Goal: Task Accomplishment & Management: Use online tool/utility

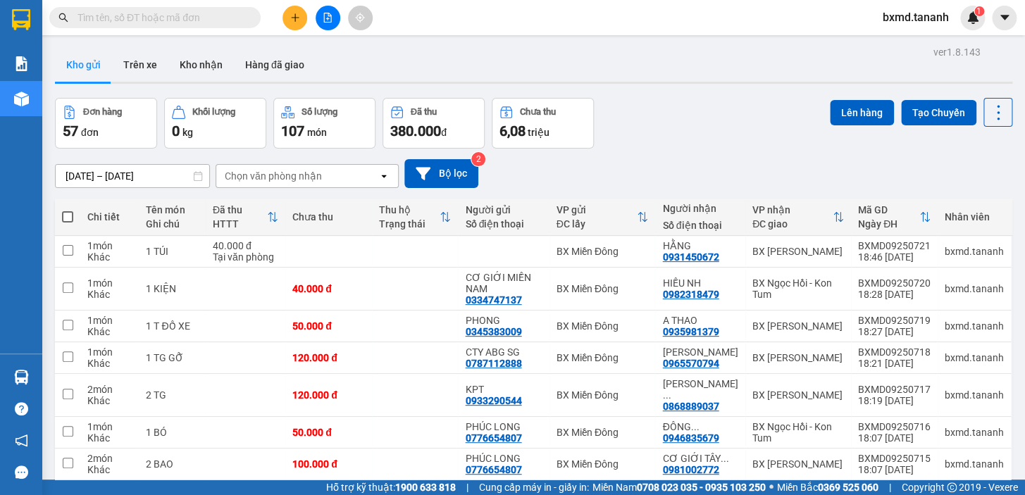
click at [64, 219] on span at bounding box center [67, 216] width 11 height 11
click at [68, 210] on input "checkbox" at bounding box center [68, 210] width 0 height 0
checkbox input "true"
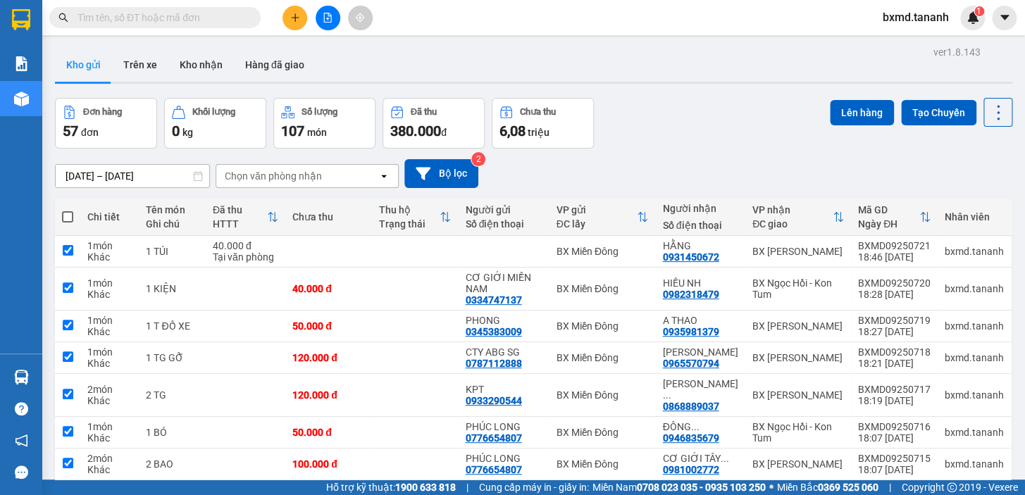
checkbox input "true"
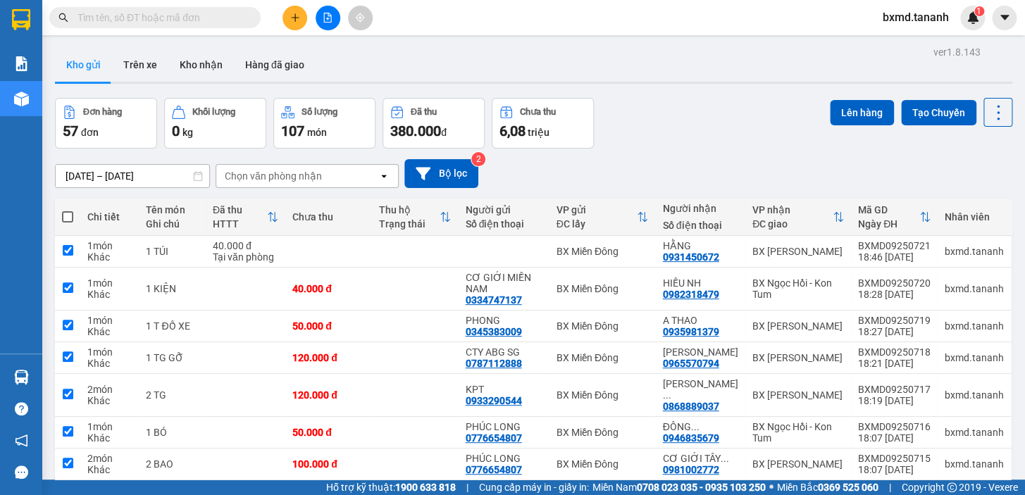
checkbox input "true"
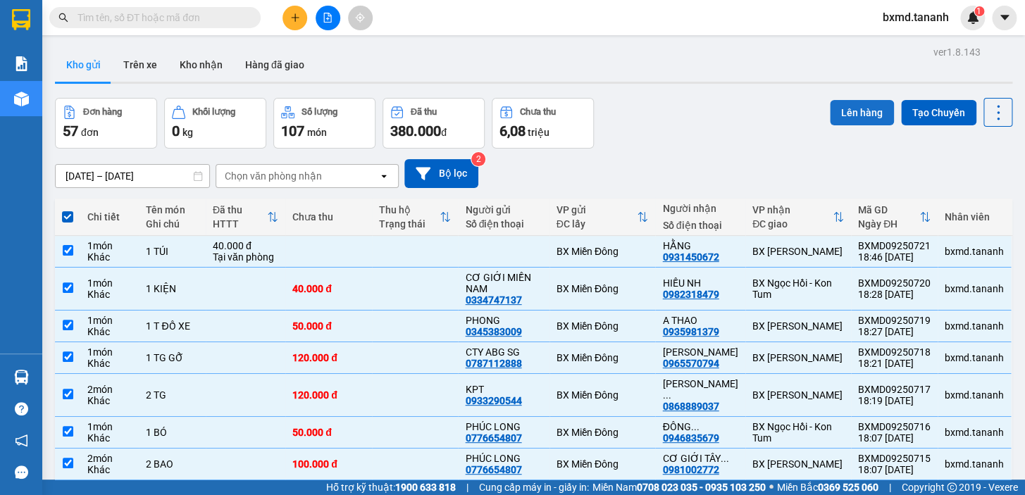
click at [868, 103] on button "Lên hàng" at bounding box center [862, 112] width 64 height 25
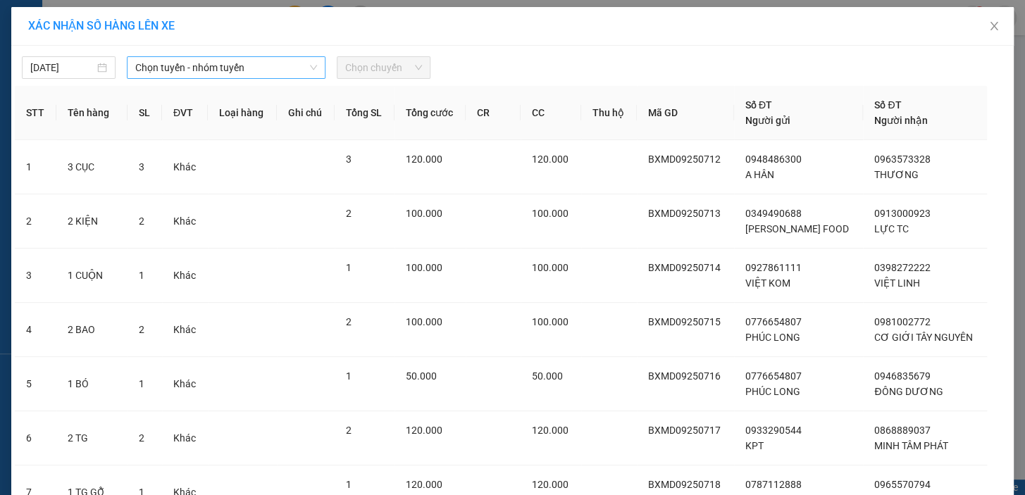
click at [319, 66] on div "Chọn tuyến - nhóm tuyến" at bounding box center [226, 67] width 199 height 23
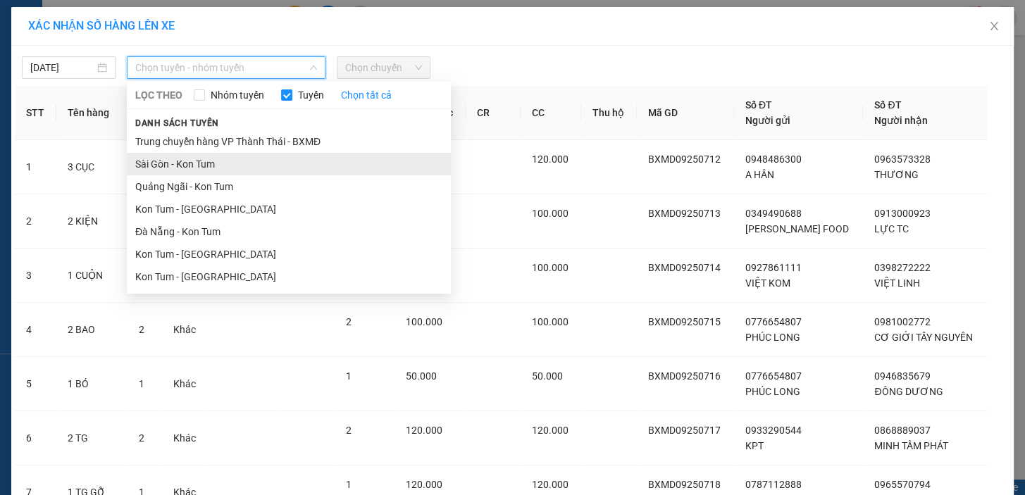
click at [232, 169] on li "Sài Gòn - Kon Tum" at bounding box center [289, 164] width 324 height 23
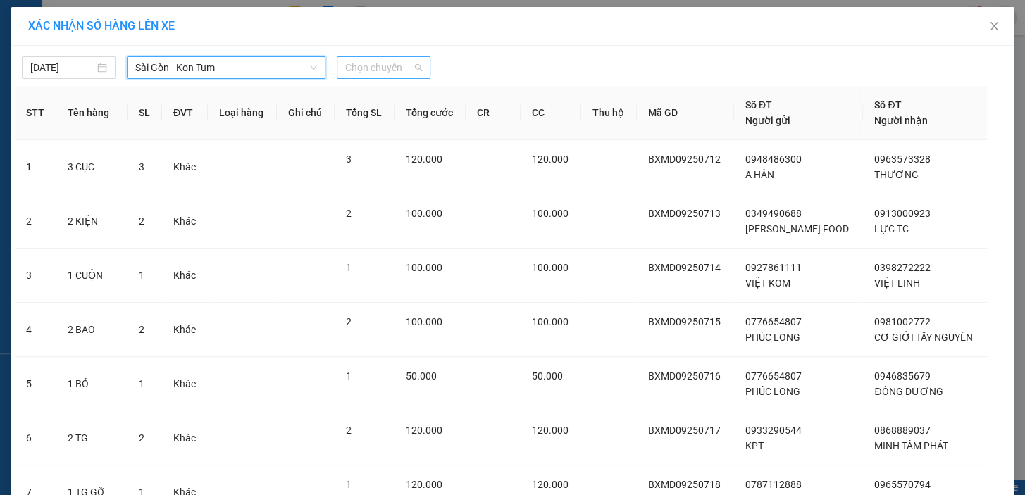
click at [366, 68] on span "Chọn chuyến" at bounding box center [383, 67] width 77 height 21
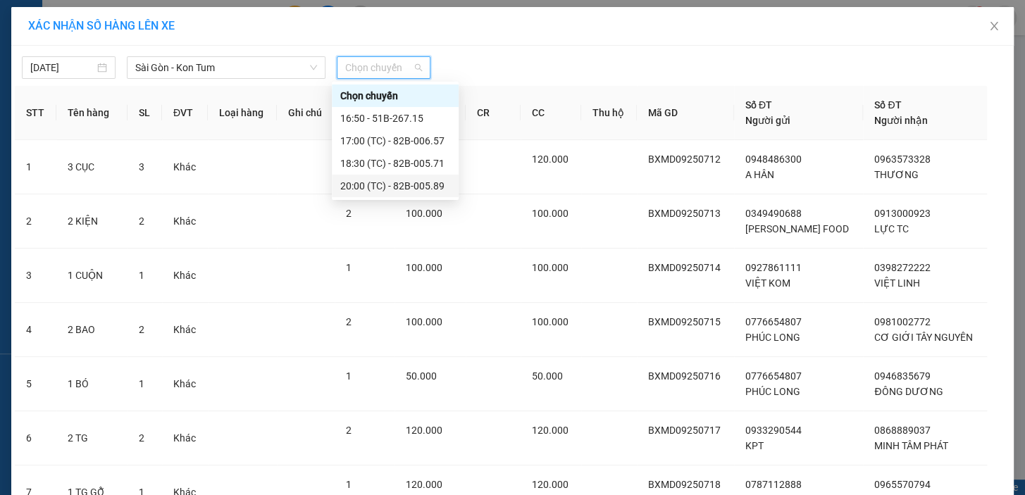
click at [421, 189] on div "20:00 (TC) - 82B-005.89" at bounding box center [395, 186] width 110 height 16
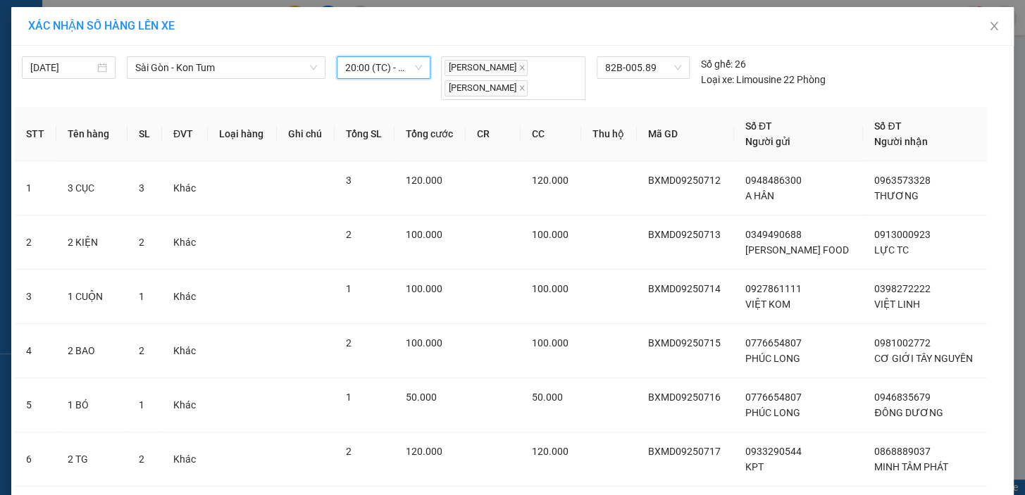
scroll to position [310, 0]
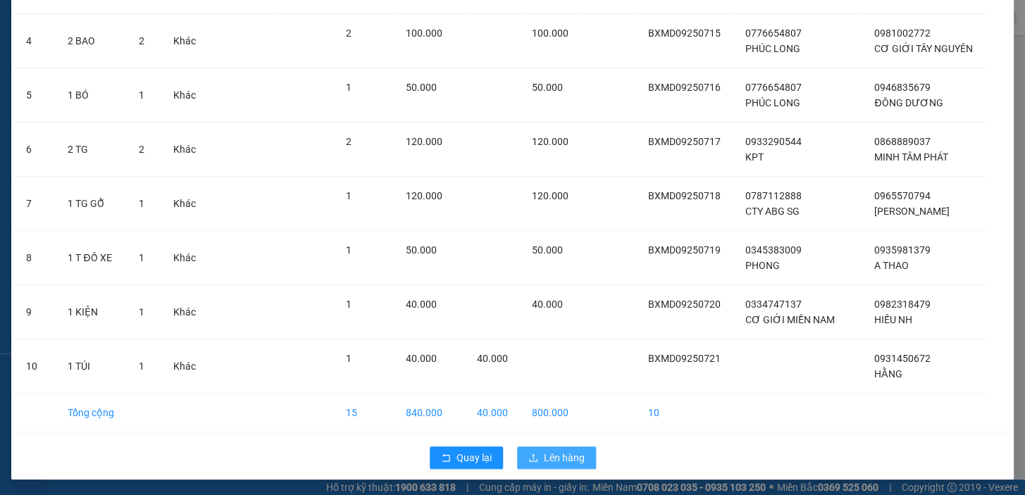
click at [543, 465] on button "Lên hàng" at bounding box center [556, 458] width 79 height 23
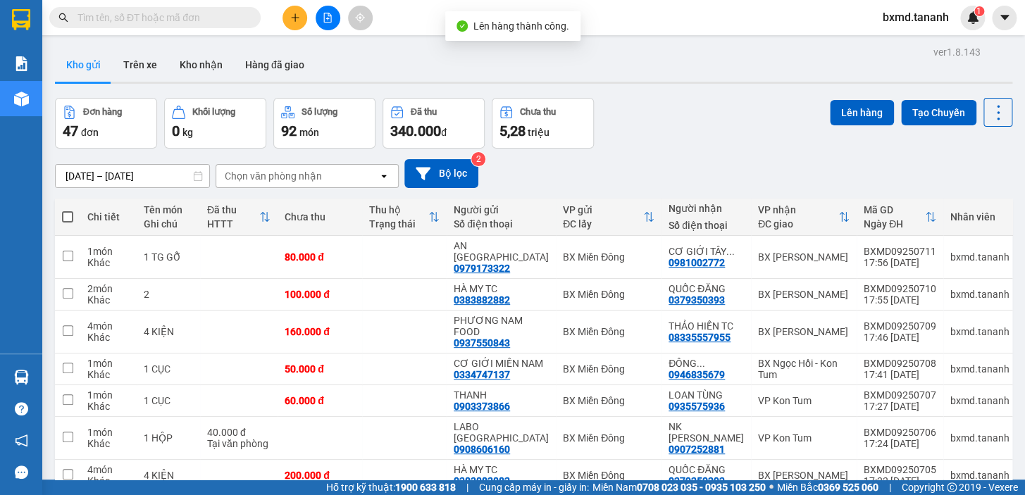
click at [72, 216] on span at bounding box center [67, 216] width 11 height 11
click at [68, 210] on input "checkbox" at bounding box center [68, 210] width 0 height 0
checkbox input "true"
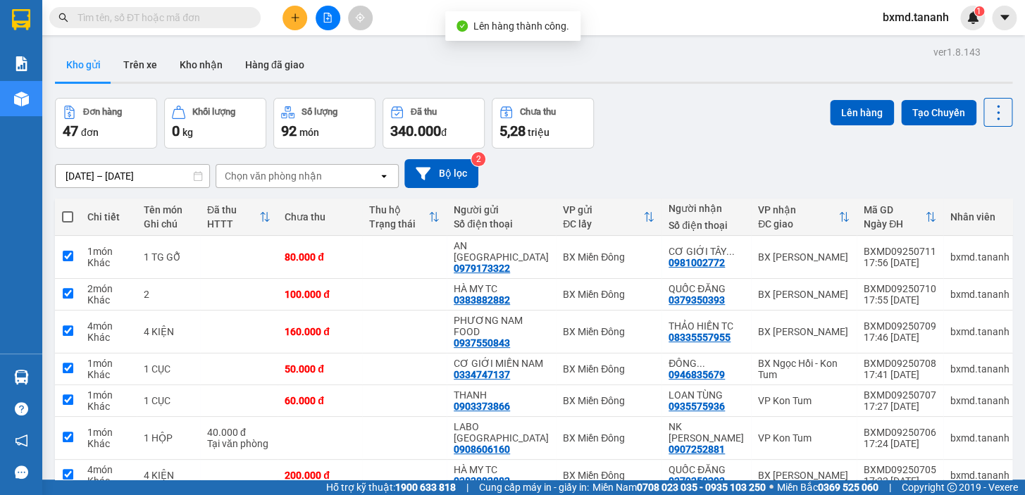
checkbox input "true"
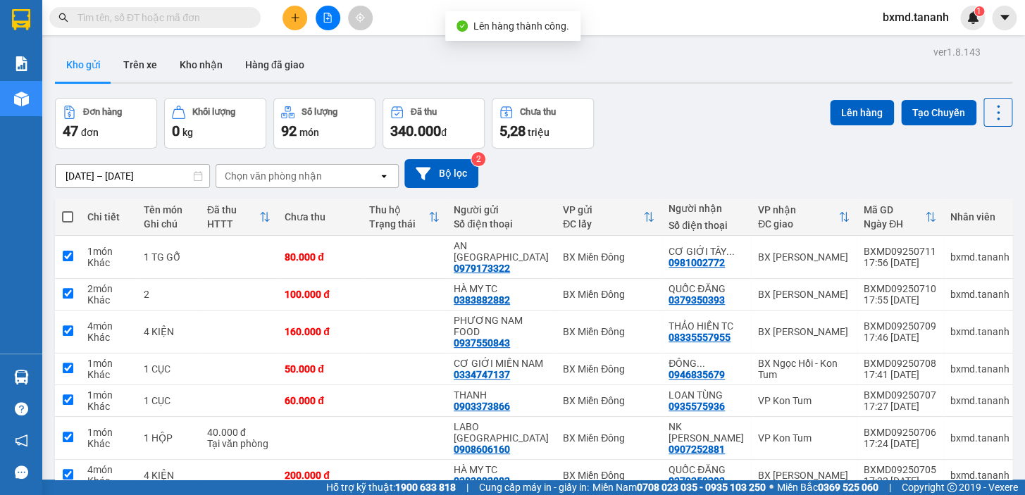
checkbox input "true"
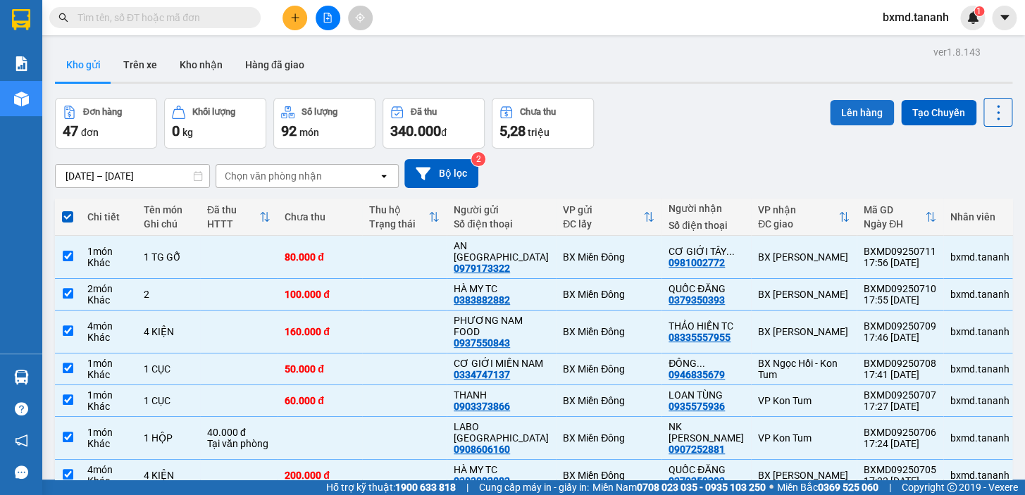
click at [863, 113] on button "Lên hàng" at bounding box center [862, 112] width 64 height 25
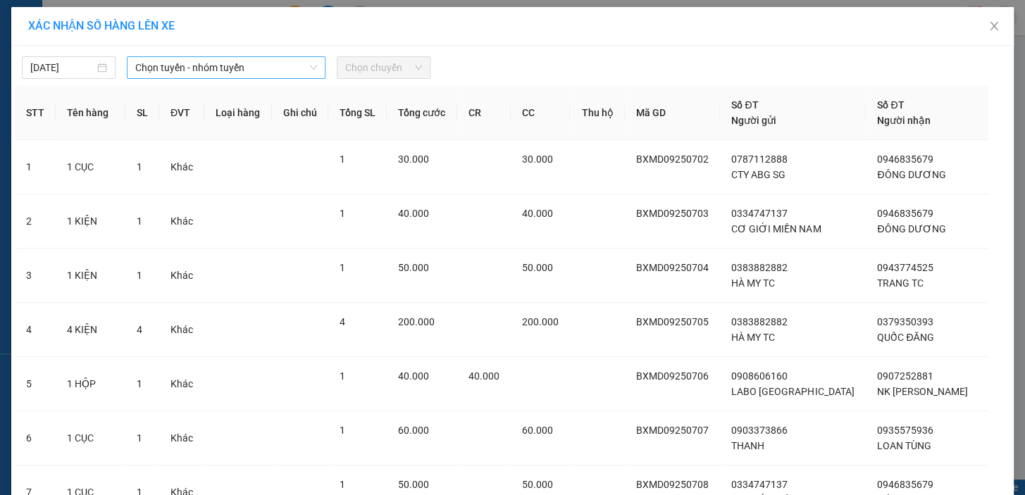
click at [238, 76] on span "Chọn tuyến - nhóm tuyến" at bounding box center [226, 67] width 182 height 21
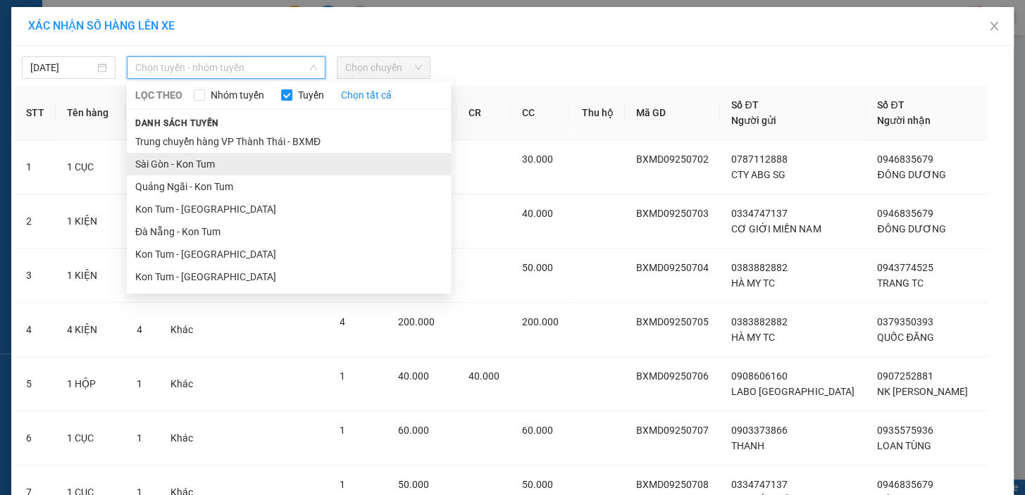
click at [209, 153] on li "Sài Gòn - Kon Tum" at bounding box center [289, 164] width 324 height 23
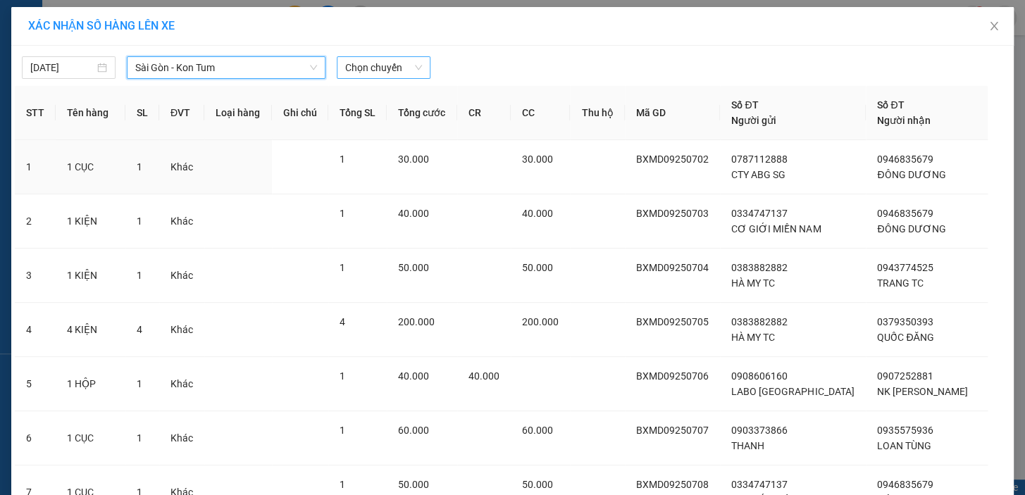
click at [393, 63] on span "Chọn chuyến" at bounding box center [383, 67] width 77 height 21
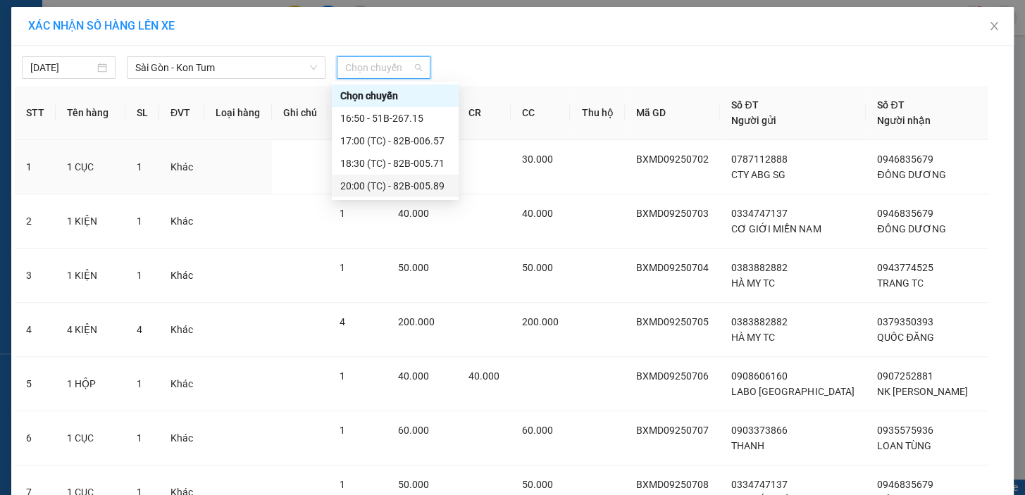
click at [388, 183] on div "20:00 (TC) - 82B-005.89" at bounding box center [395, 186] width 110 height 16
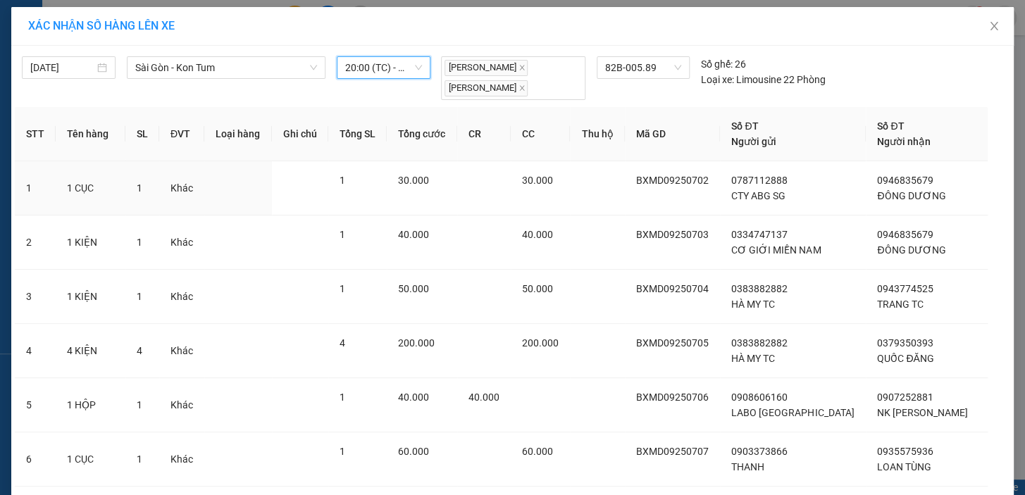
scroll to position [310, 0]
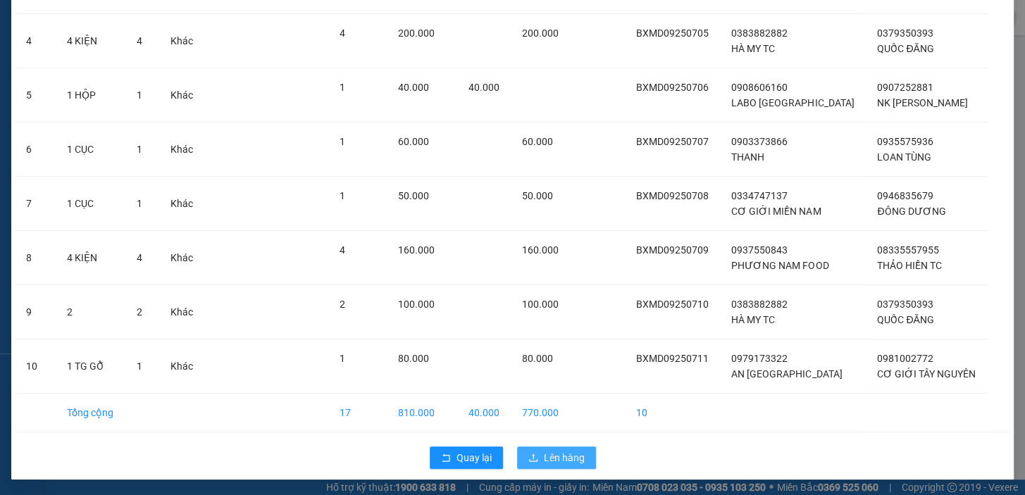
click at [534, 456] on button "Lên hàng" at bounding box center [556, 458] width 79 height 23
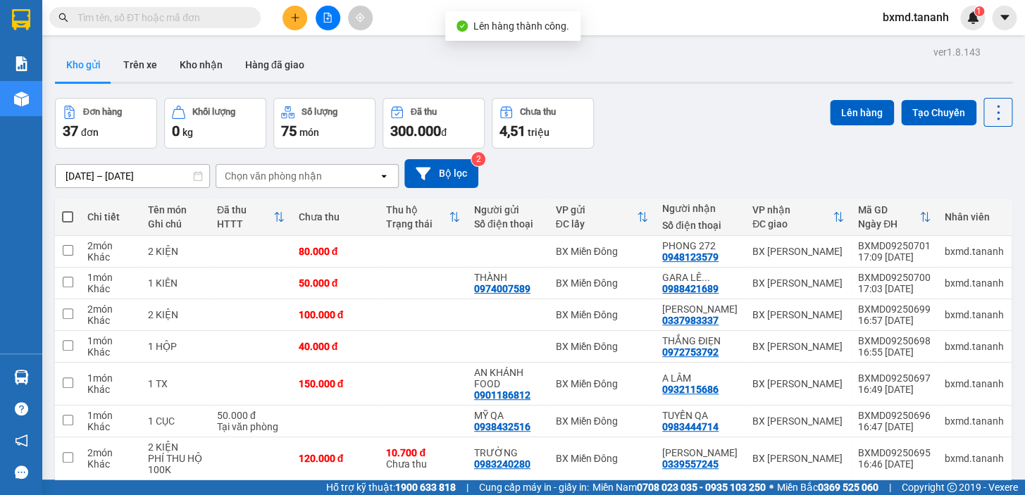
click at [62, 209] on th at bounding box center [67, 217] width 25 height 37
click at [68, 211] on span at bounding box center [67, 216] width 11 height 11
click at [68, 210] on input "checkbox" at bounding box center [68, 210] width 0 height 0
checkbox input "true"
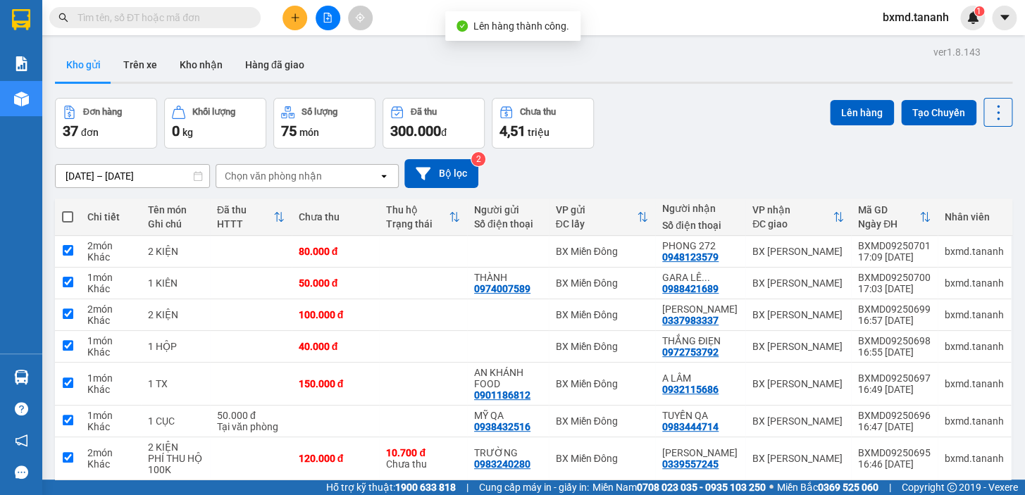
checkbox input "true"
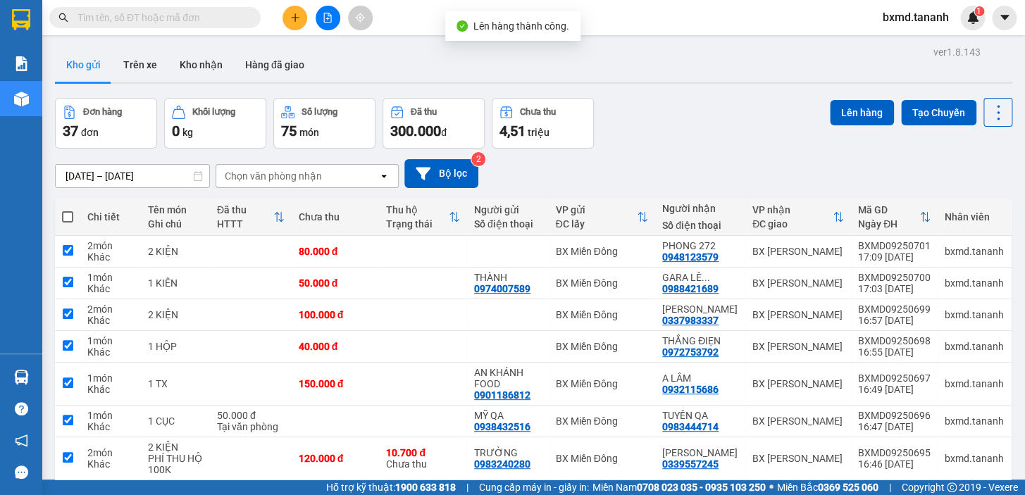
checkbox input "true"
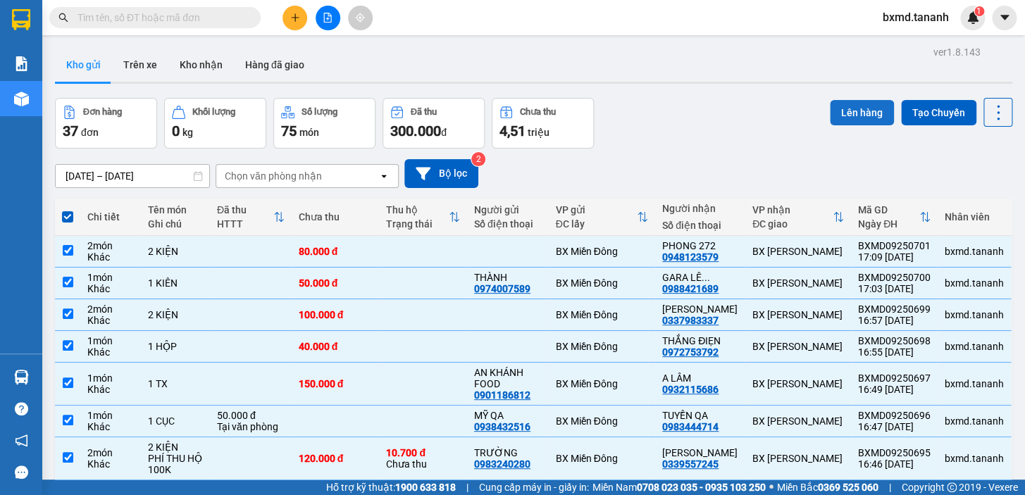
click at [857, 103] on button "Lên hàng" at bounding box center [862, 112] width 64 height 25
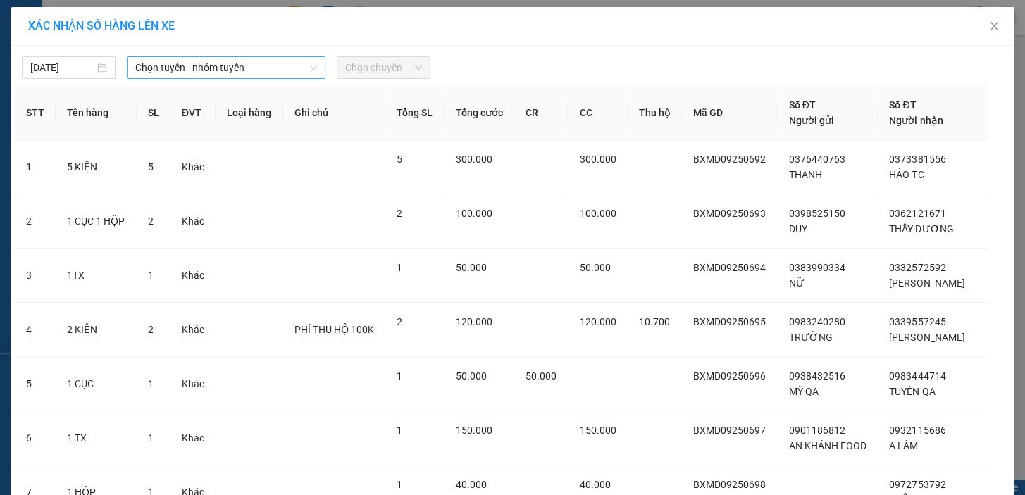
click at [237, 80] on div "[DATE] Chọn tuyến - nhóm tuyến Chọn chuyến STT Tên hàng SL ĐVT Loại hàng Ghi ch…" at bounding box center [512, 407] width 1003 height 723
click at [238, 70] on span "Chọn tuyến - nhóm tuyến" at bounding box center [226, 67] width 182 height 21
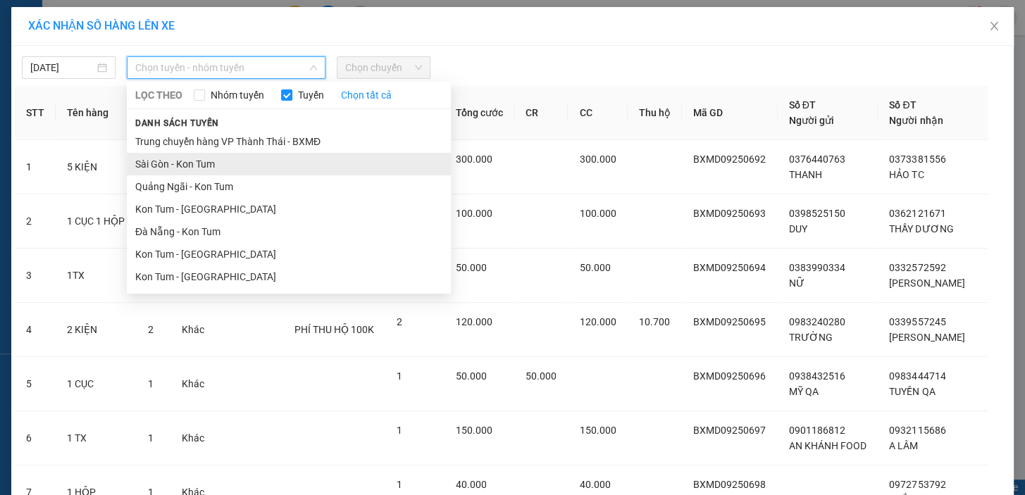
click at [201, 153] on li "Sài Gòn - Kon Tum" at bounding box center [289, 164] width 324 height 23
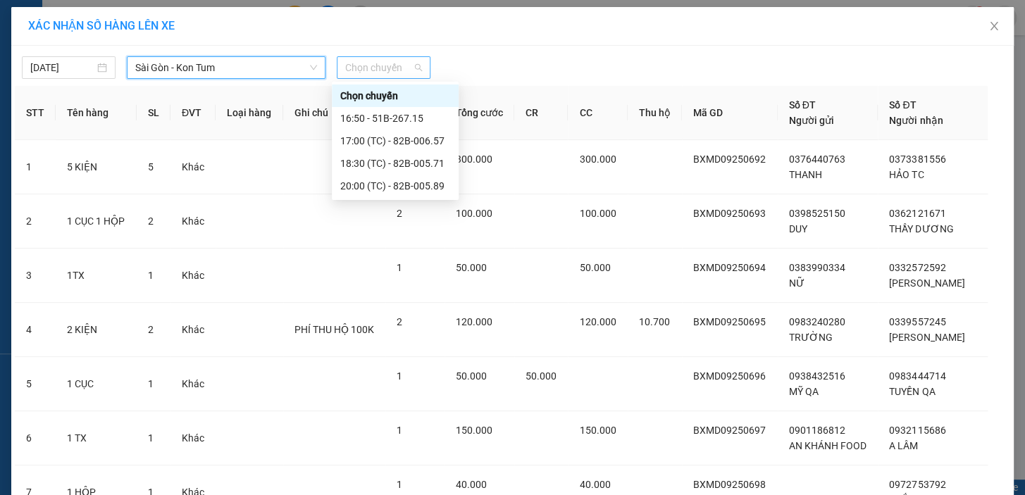
drag, startPoint x: 395, startPoint y: 67, endPoint x: 393, endPoint y: 77, distance: 10.3
click at [395, 67] on span "Chọn chuyến" at bounding box center [383, 67] width 77 height 21
click at [430, 189] on div "20:00 (TC) - 82B-005.89" at bounding box center [395, 186] width 110 height 16
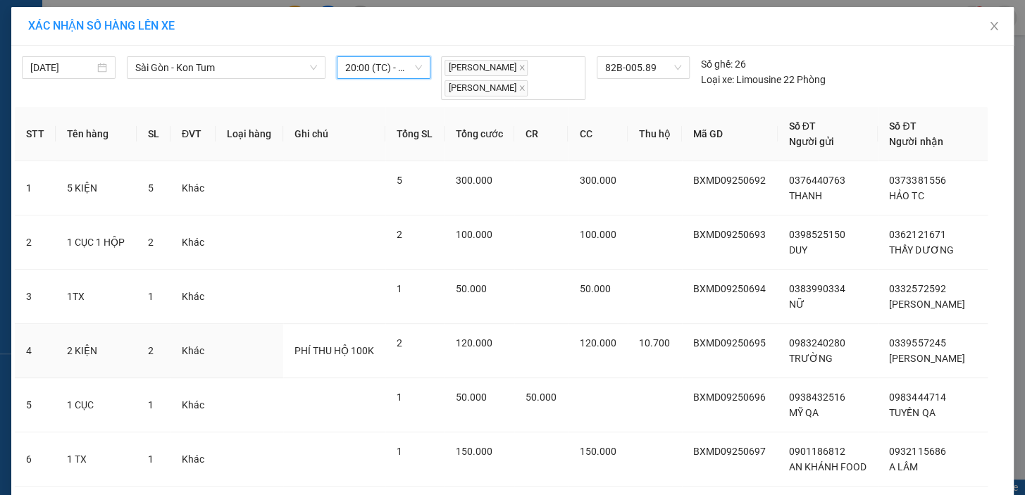
scroll to position [310, 0]
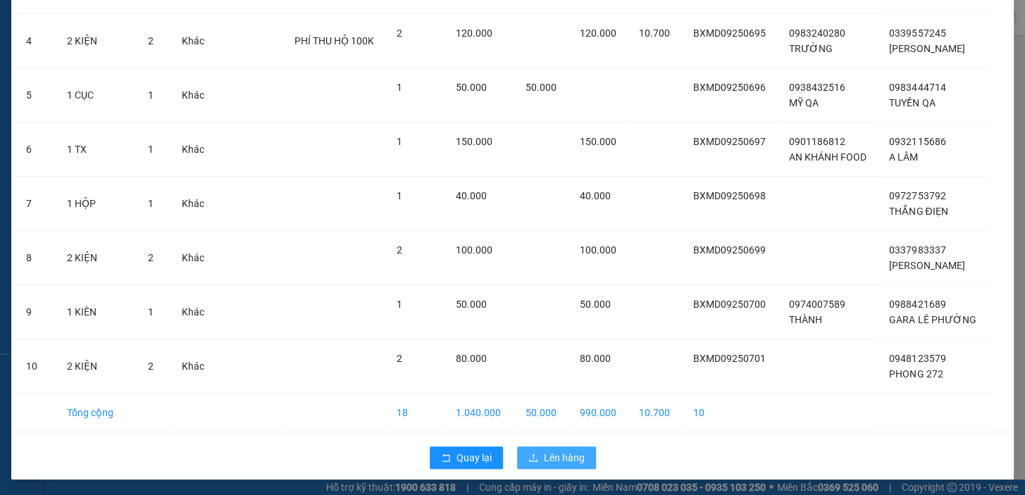
click at [549, 455] on span "Lên hàng" at bounding box center [564, 458] width 41 height 16
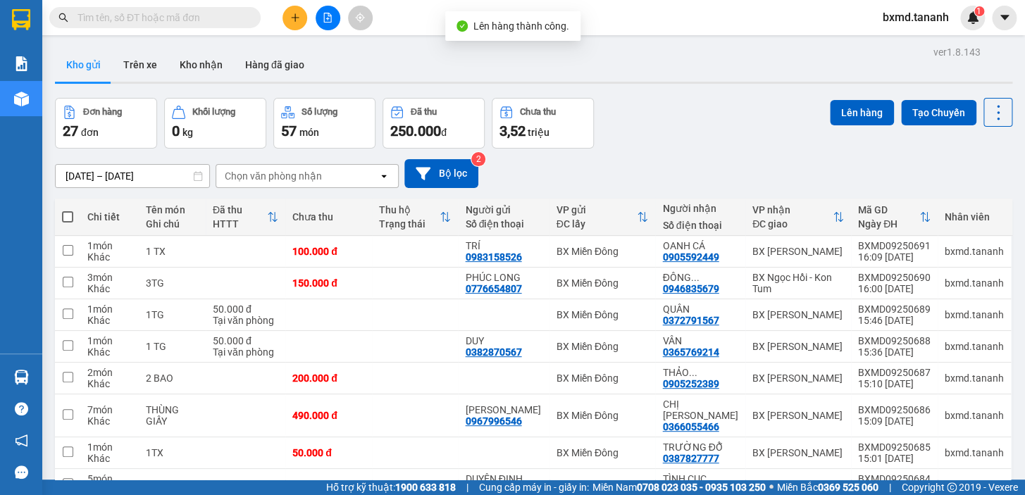
click at [69, 211] on span at bounding box center [67, 216] width 11 height 11
click at [68, 210] on input "checkbox" at bounding box center [68, 210] width 0 height 0
checkbox input "true"
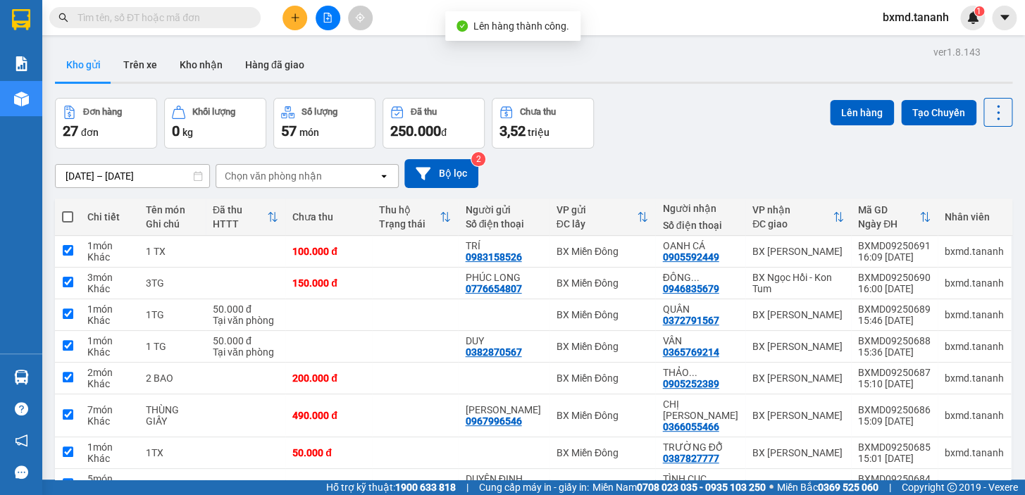
checkbox input "true"
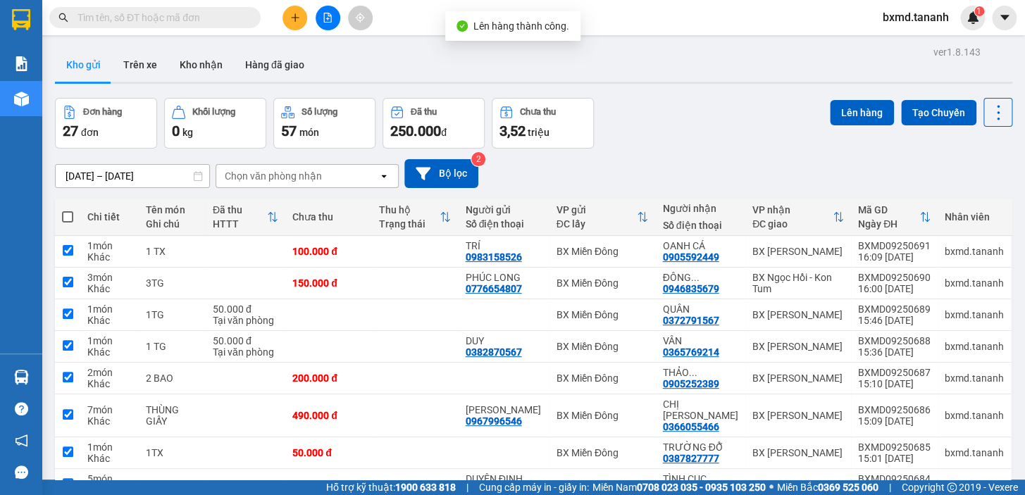
checkbox input "true"
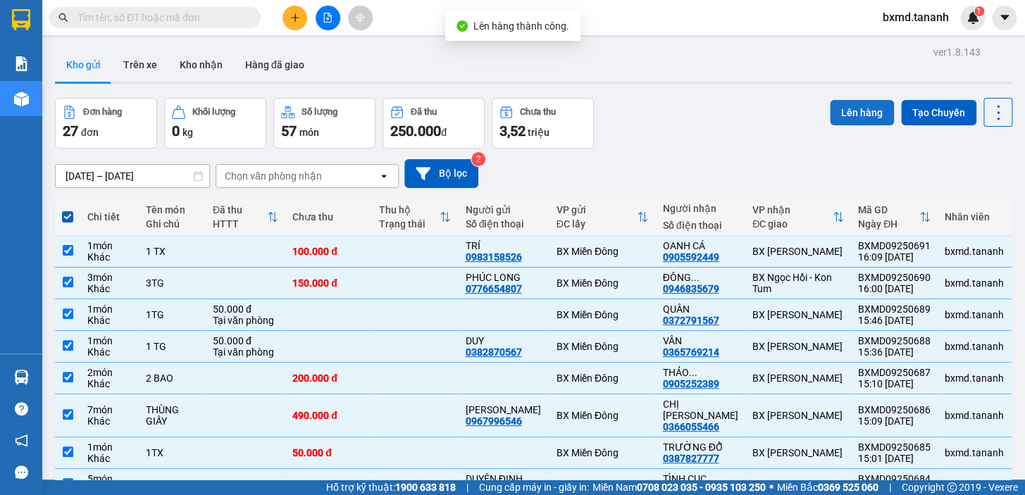
click at [857, 119] on button "Lên hàng" at bounding box center [862, 112] width 64 height 25
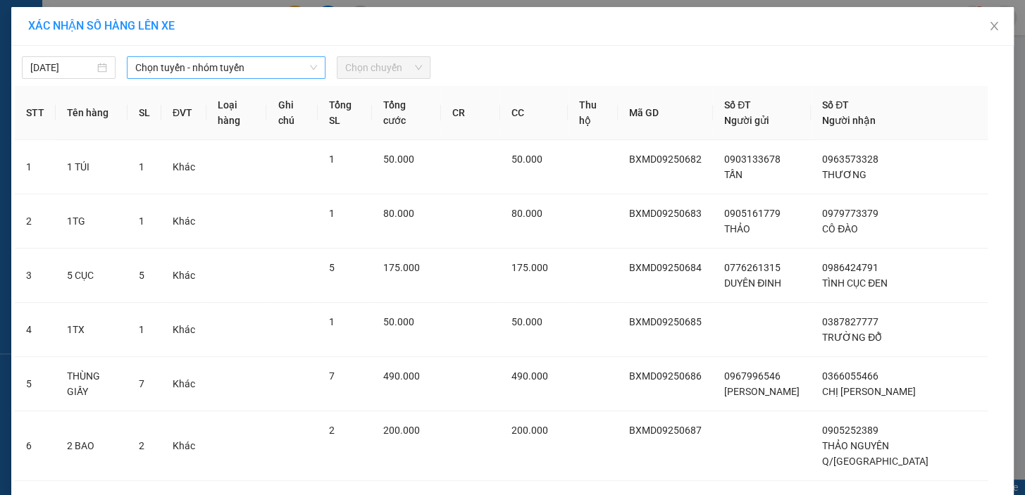
click at [180, 59] on span "Chọn tuyến - nhóm tuyến" at bounding box center [226, 67] width 182 height 21
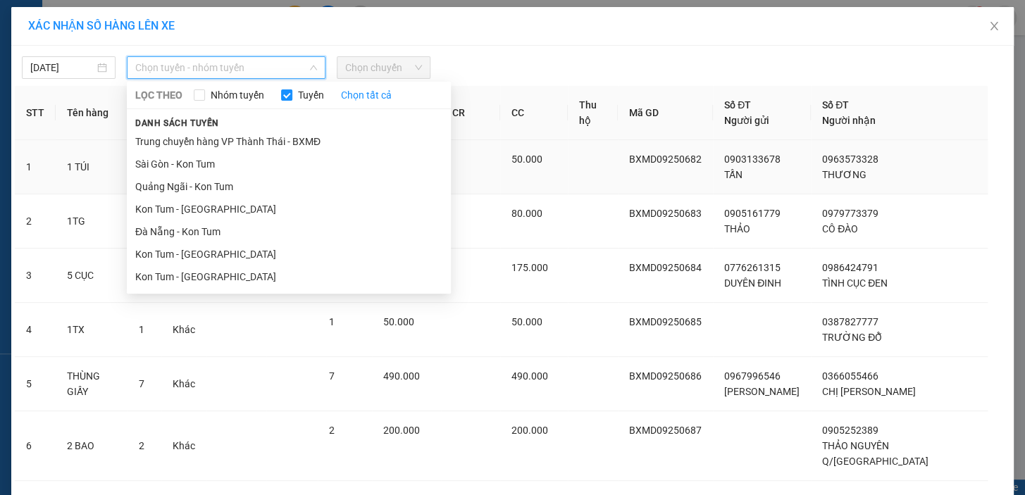
drag, startPoint x: 169, startPoint y: 154, endPoint x: 198, endPoint y: 148, distance: 29.6
click at [169, 154] on li "Sài Gòn - Kon Tum" at bounding box center [289, 164] width 324 height 23
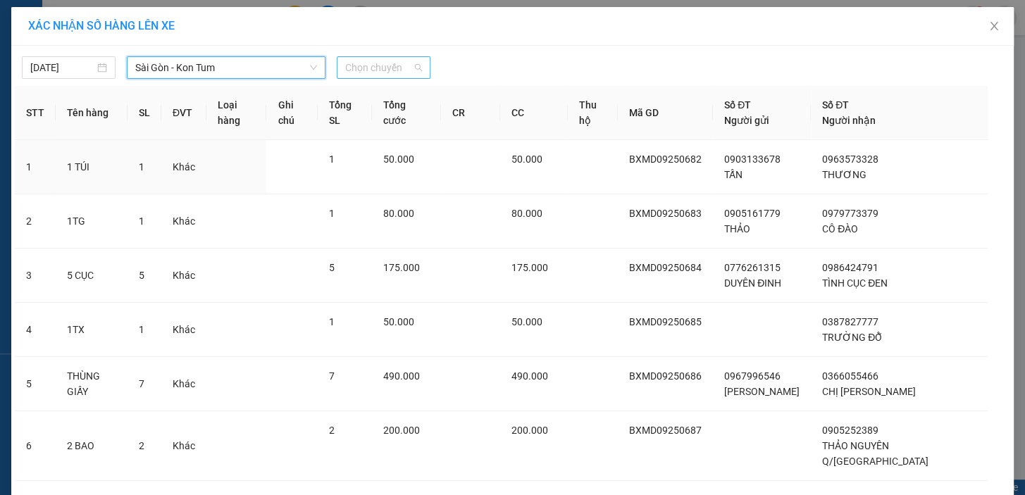
click at [353, 75] on span "Chọn chuyến" at bounding box center [383, 67] width 77 height 21
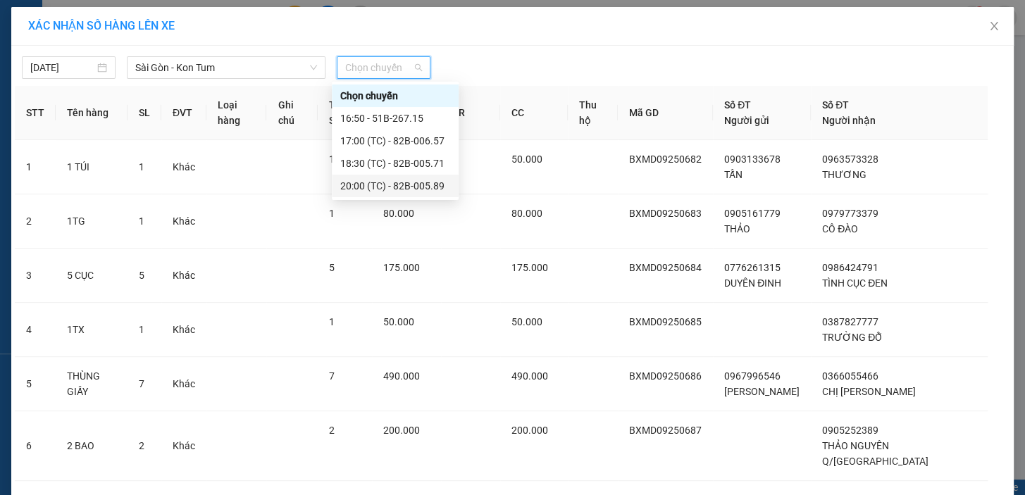
click at [388, 190] on div "20:00 (TC) - 82B-005.89" at bounding box center [395, 186] width 110 height 16
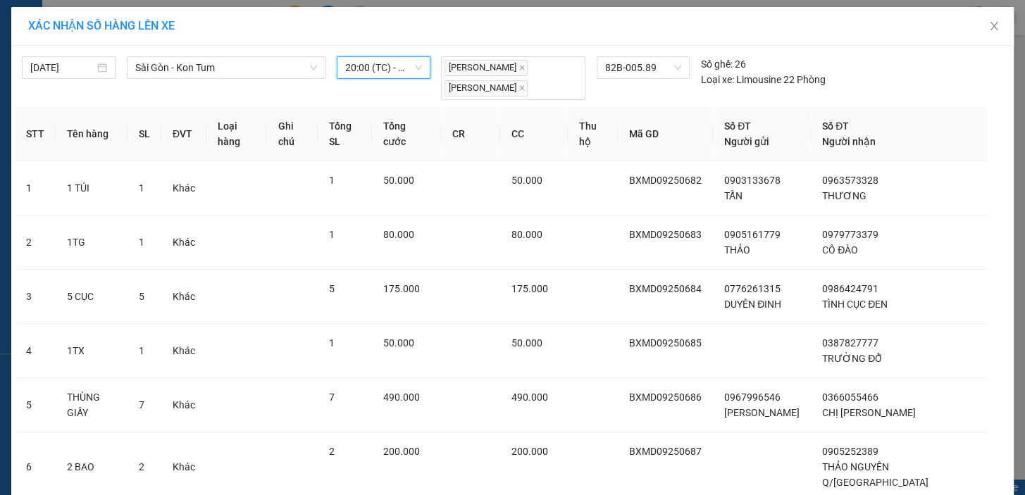
scroll to position [310, 0]
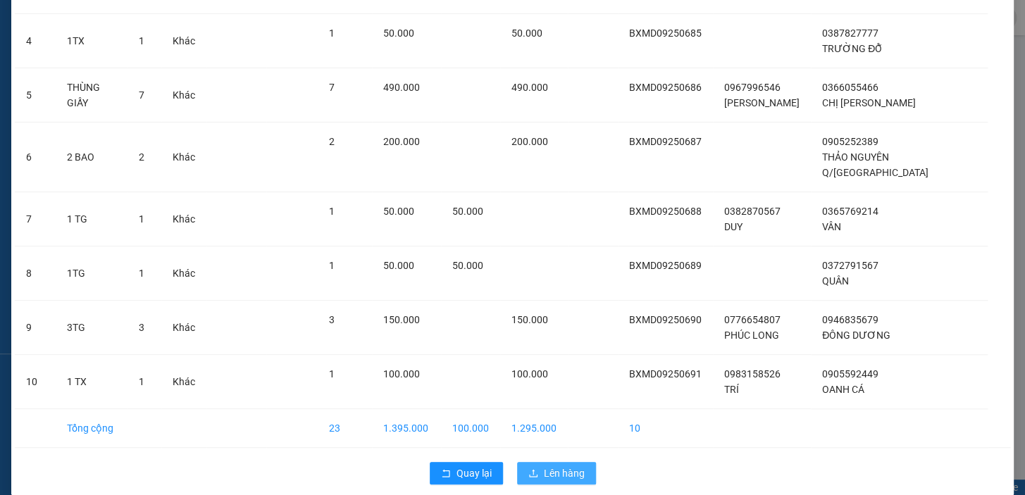
click at [559, 466] on span "Lên hàng" at bounding box center [564, 474] width 41 height 16
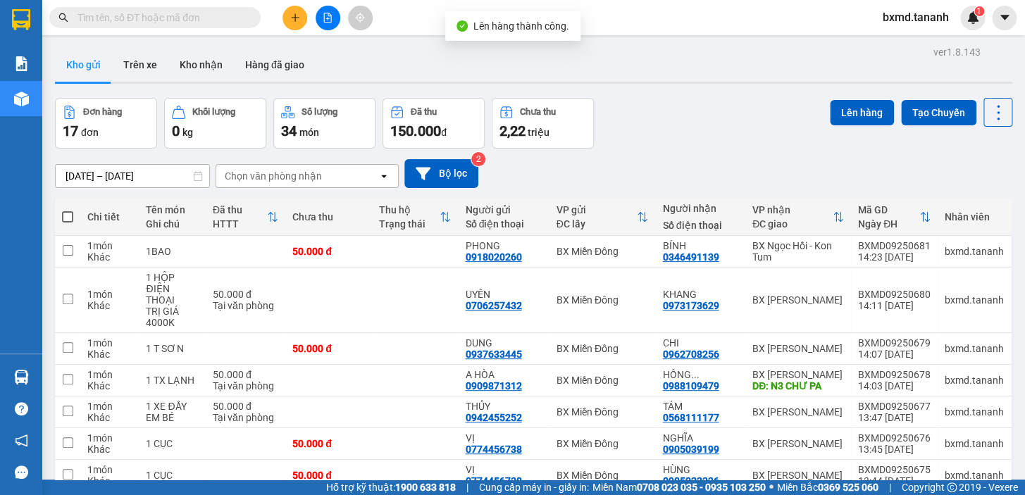
click at [73, 216] on th at bounding box center [67, 217] width 25 height 37
click at [70, 216] on span at bounding box center [67, 216] width 11 height 11
click at [68, 210] on input "checkbox" at bounding box center [68, 210] width 0 height 0
checkbox input "true"
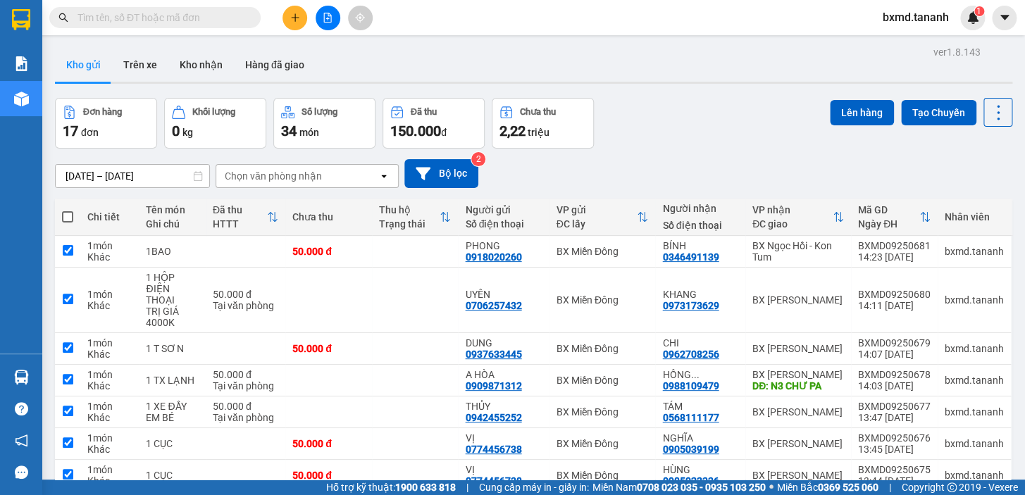
checkbox input "true"
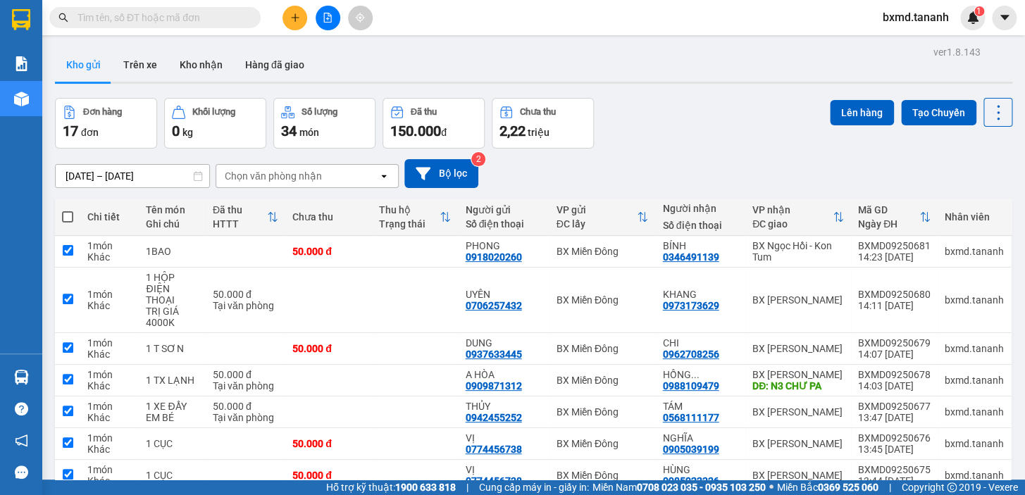
checkbox input "true"
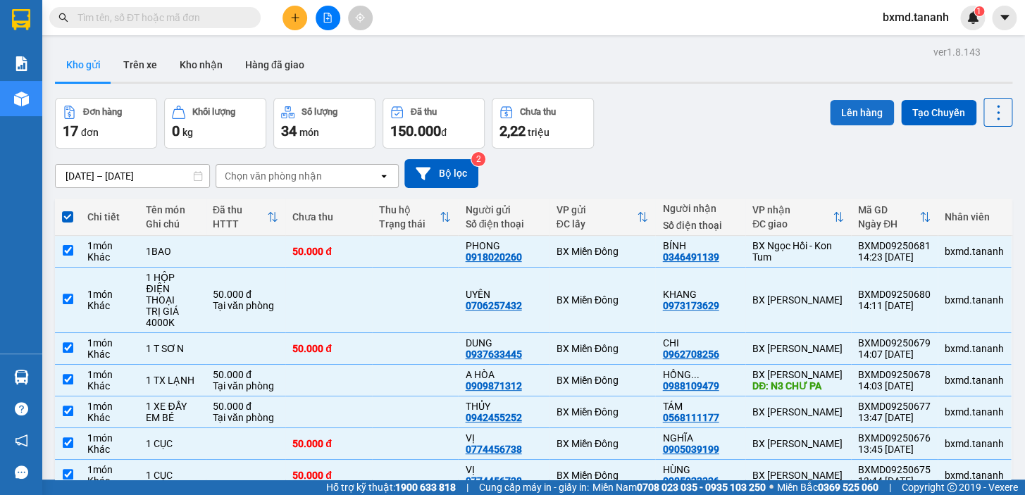
click at [854, 111] on button "Lên hàng" at bounding box center [862, 112] width 64 height 25
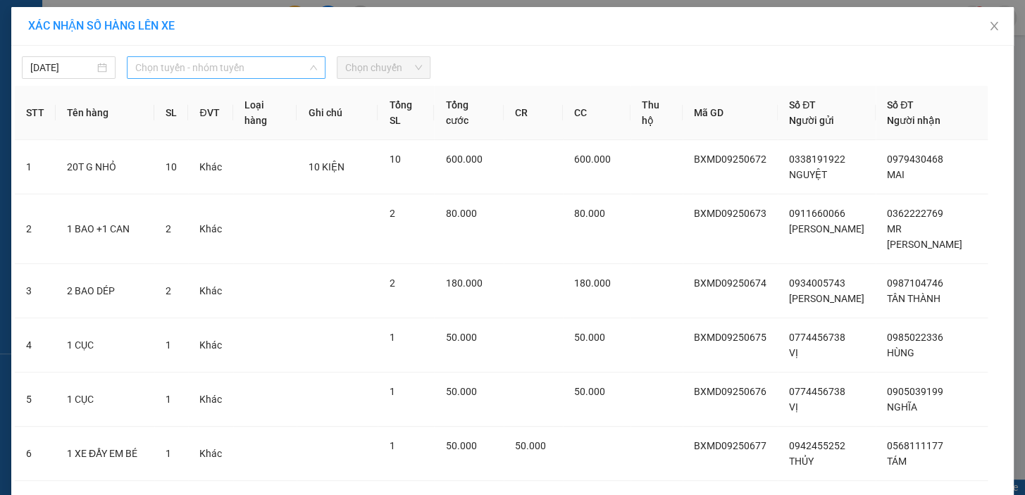
click at [213, 71] on span "Chọn tuyến - nhóm tuyến" at bounding box center [226, 67] width 182 height 21
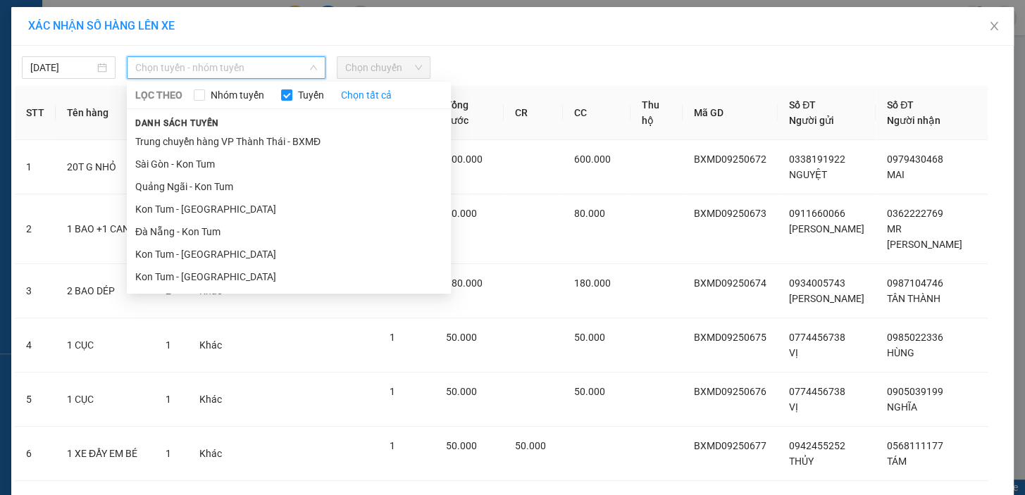
drag, startPoint x: 181, startPoint y: 158, endPoint x: 259, endPoint y: 127, distance: 83.5
click at [179, 159] on li "Sài Gòn - Kon Tum" at bounding box center [289, 164] width 324 height 23
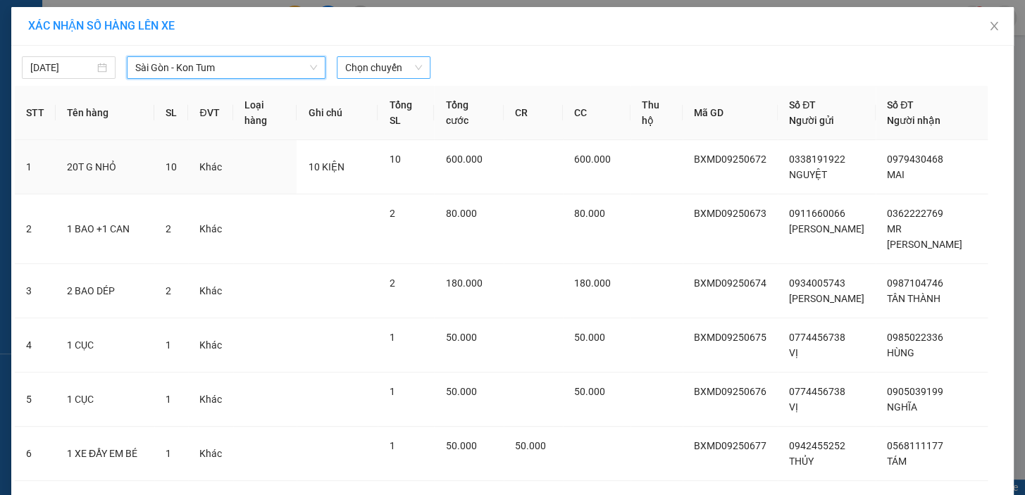
click at [354, 70] on span "Chọn chuyến" at bounding box center [383, 67] width 77 height 21
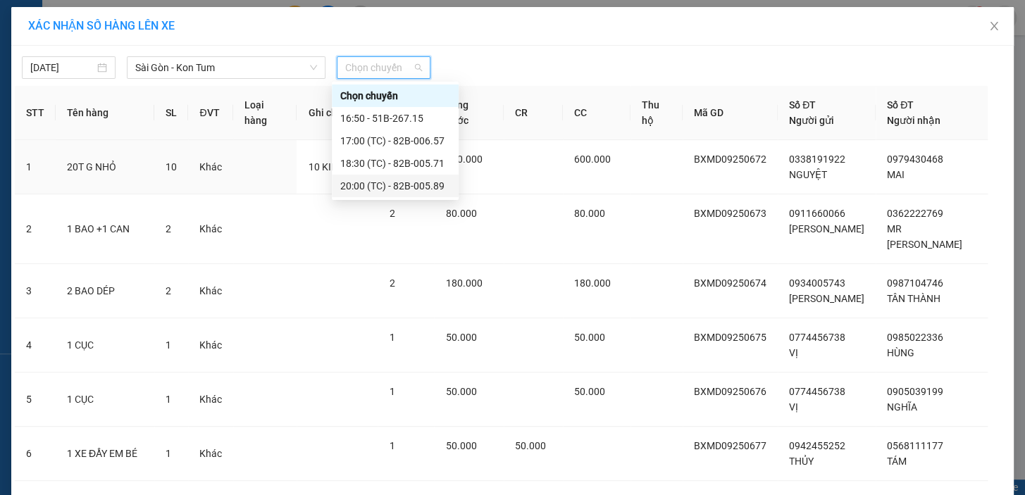
click at [388, 186] on div "20:00 (TC) - 82B-005.89" at bounding box center [395, 186] width 110 height 16
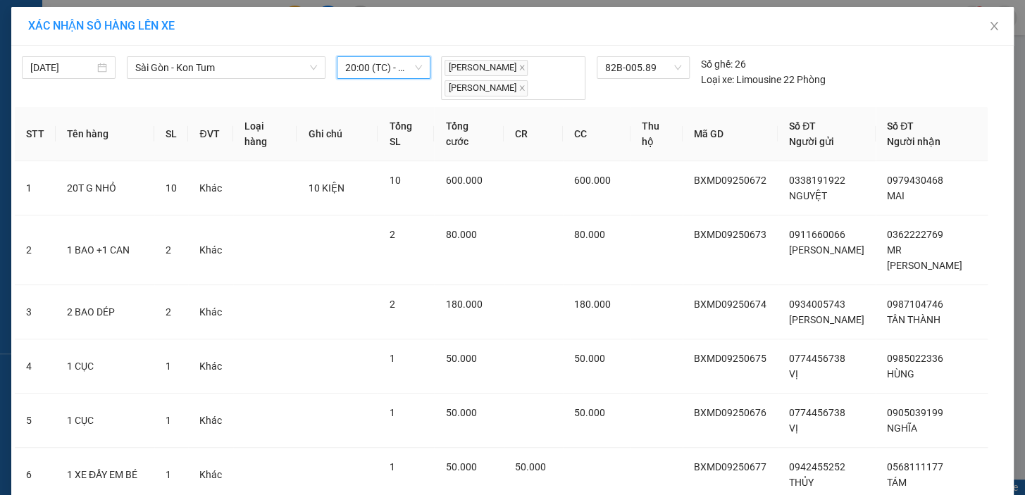
scroll to position [310, 0]
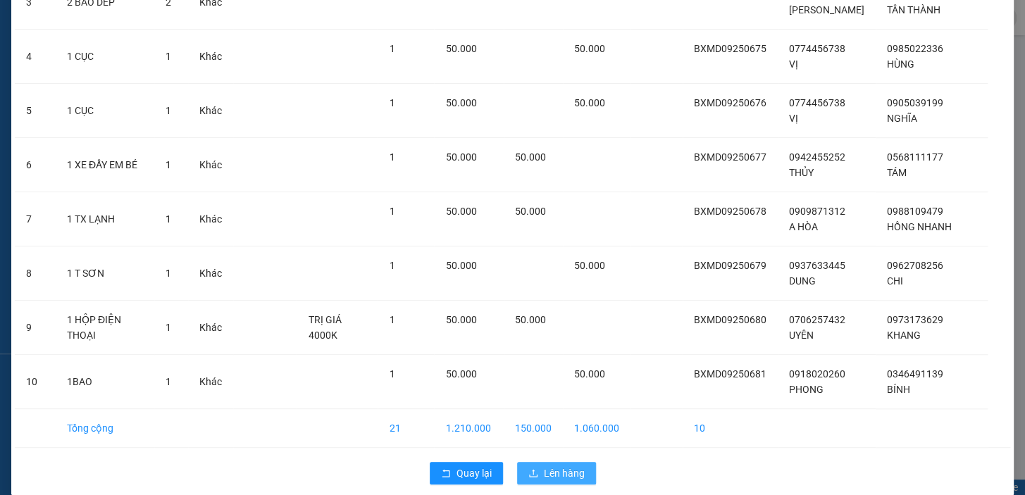
click at [548, 462] on button "Lên hàng" at bounding box center [556, 473] width 79 height 23
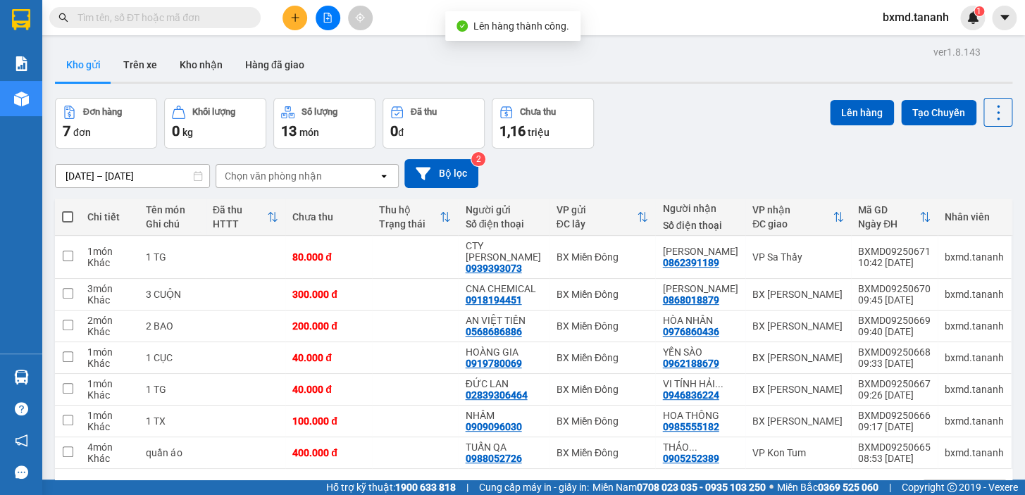
click at [73, 218] on th at bounding box center [67, 217] width 25 height 37
click at [70, 213] on span at bounding box center [67, 216] width 11 height 11
click at [68, 210] on input "checkbox" at bounding box center [68, 210] width 0 height 0
checkbox input "true"
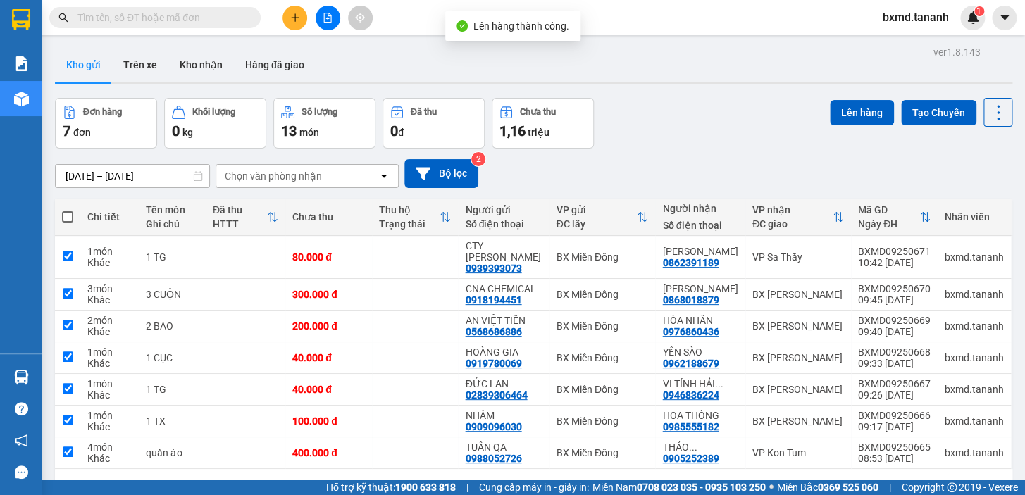
checkbox input "true"
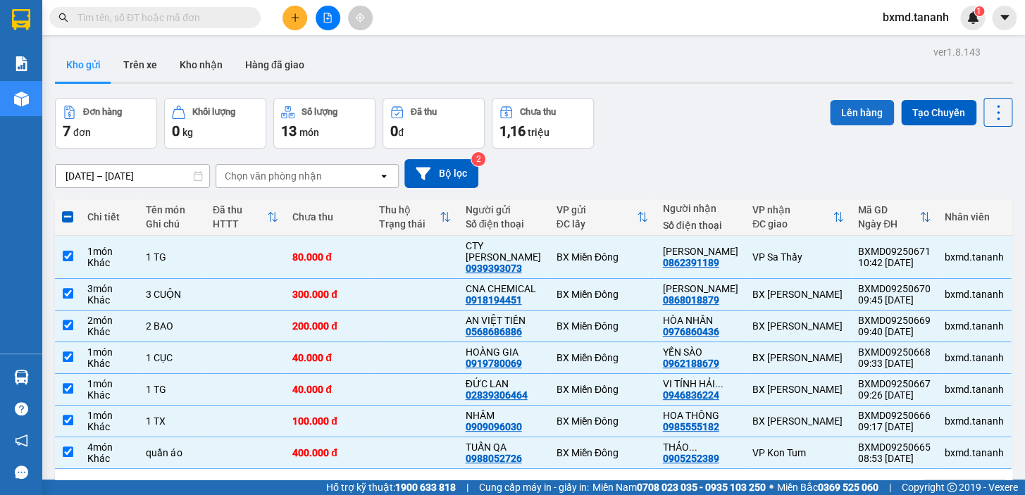
click at [872, 106] on button "Lên hàng" at bounding box center [862, 112] width 64 height 25
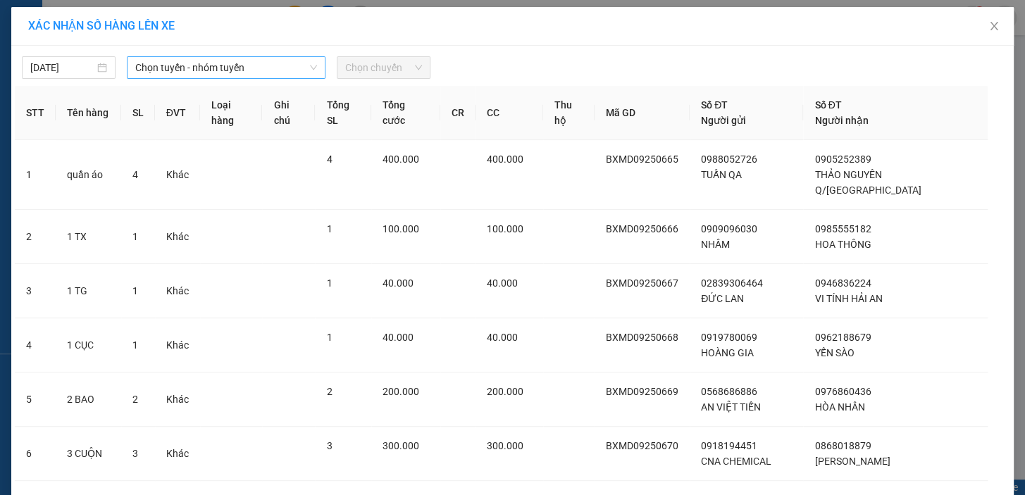
click at [243, 68] on span "Chọn tuyến - nhóm tuyến" at bounding box center [226, 67] width 182 height 21
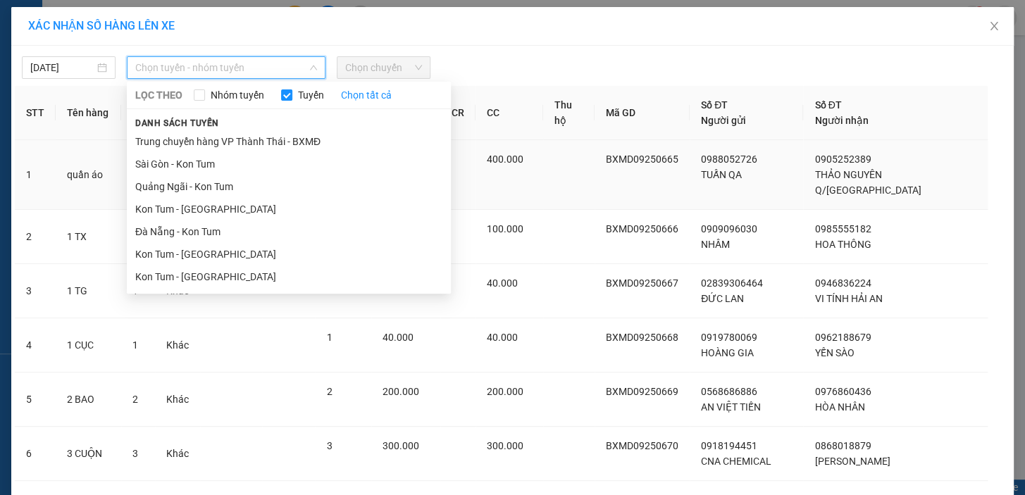
click at [234, 150] on li "Trung chuyển hàng VP Thành Thái - BXMĐ" at bounding box center [289, 141] width 324 height 23
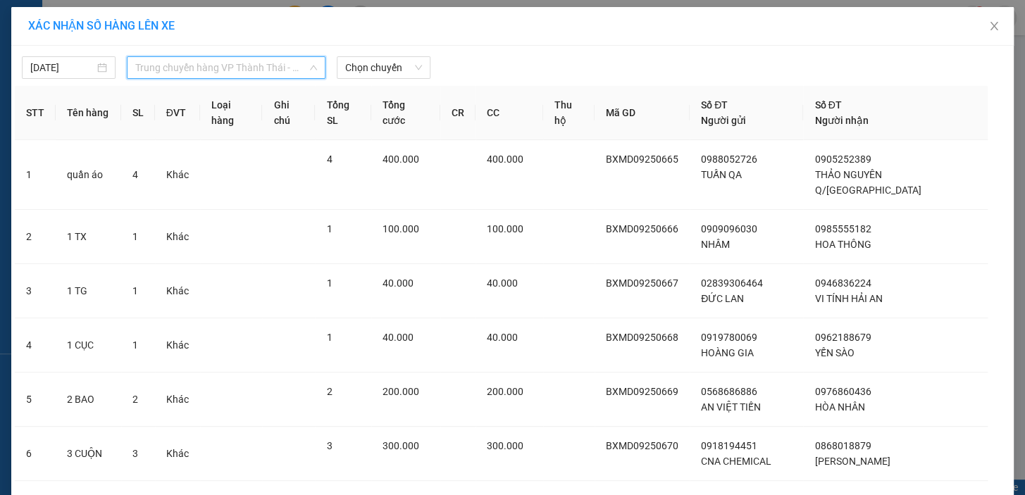
click at [235, 70] on span "Trung chuyển hàng VP Thành Thái - BXMĐ" at bounding box center [226, 67] width 182 height 21
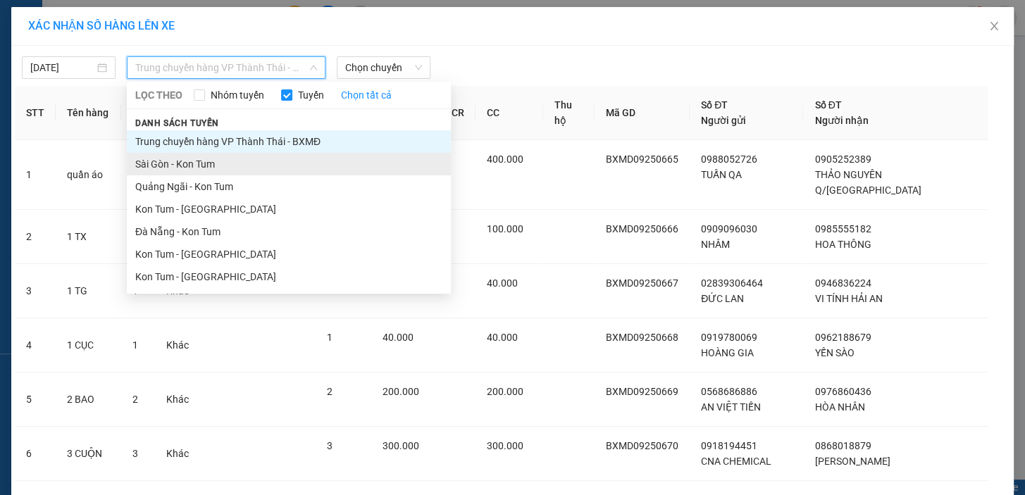
click at [214, 159] on li "Sài Gòn - Kon Tum" at bounding box center [289, 164] width 324 height 23
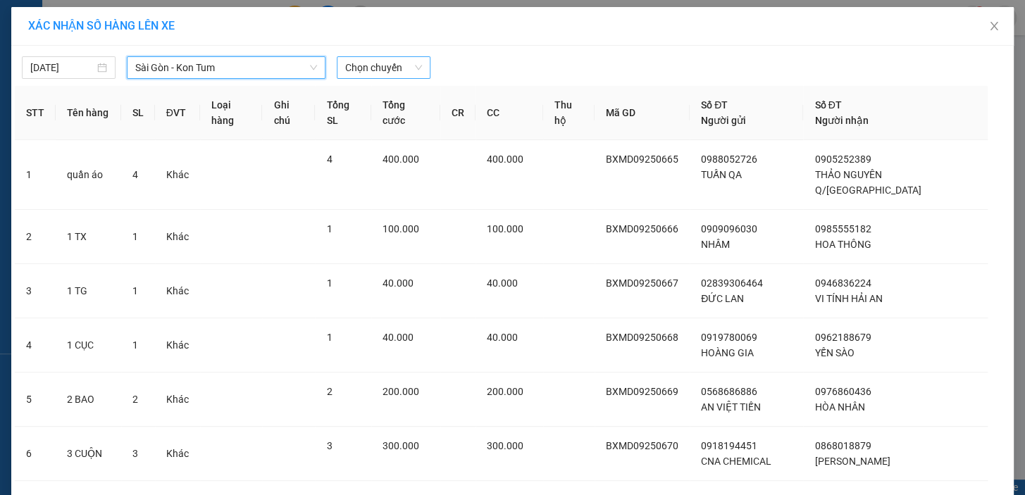
click at [386, 73] on span "Chọn chuyến" at bounding box center [383, 67] width 77 height 21
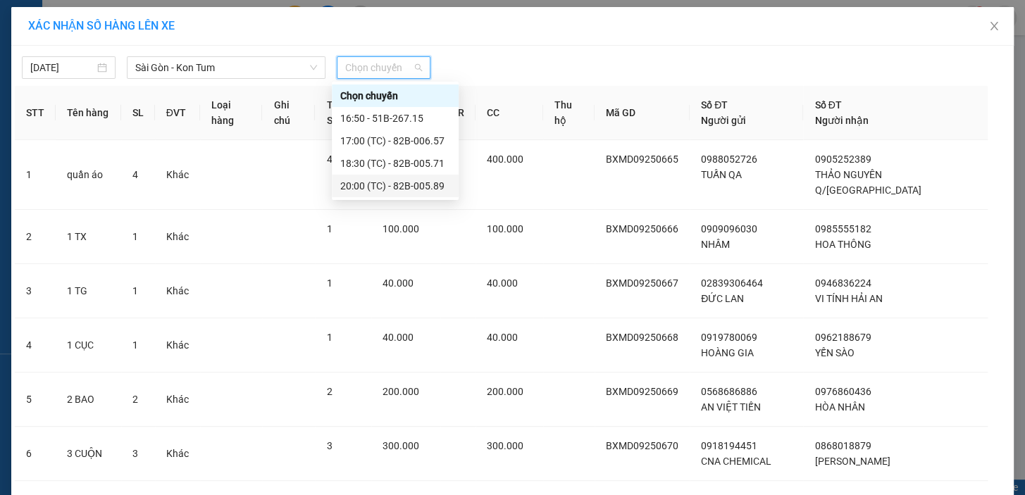
click at [427, 190] on div "20:00 (TC) - 82B-005.89" at bounding box center [395, 186] width 110 height 16
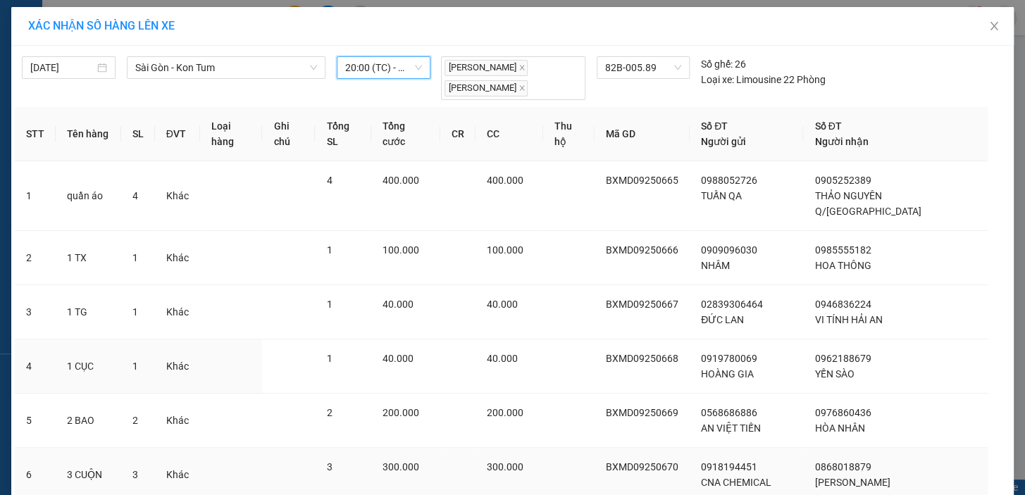
scroll to position [147, 0]
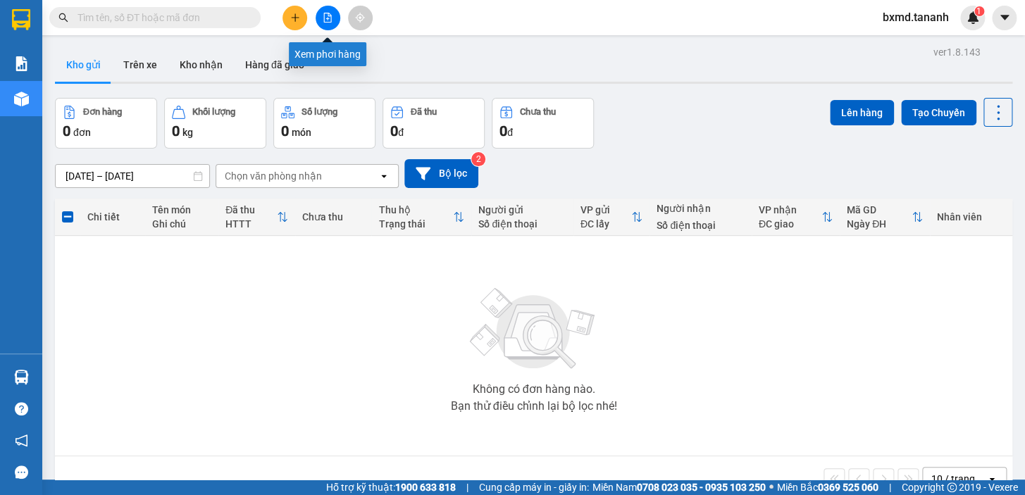
click at [321, 17] on button at bounding box center [328, 18] width 25 height 25
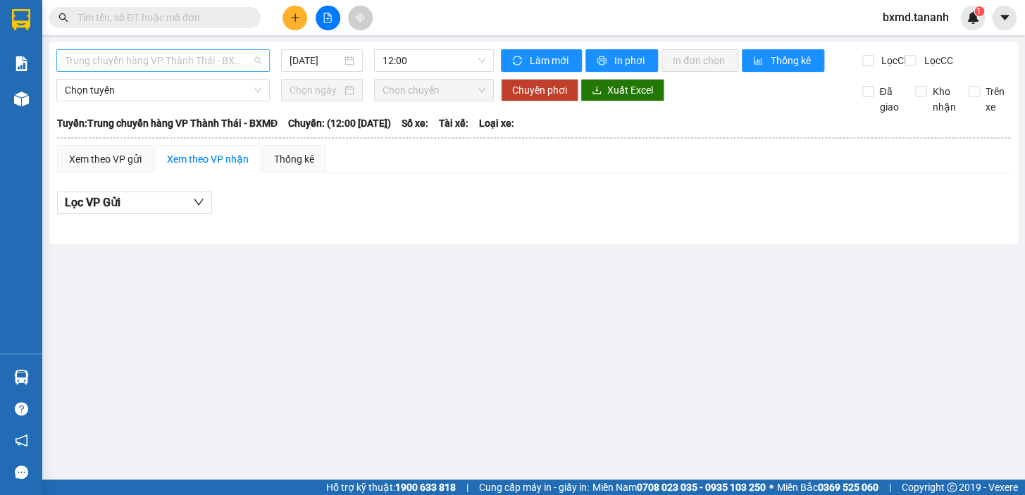
click at [190, 58] on span "Trung chuyển hàng VP Thành Thái - BXMĐ" at bounding box center [163, 60] width 197 height 21
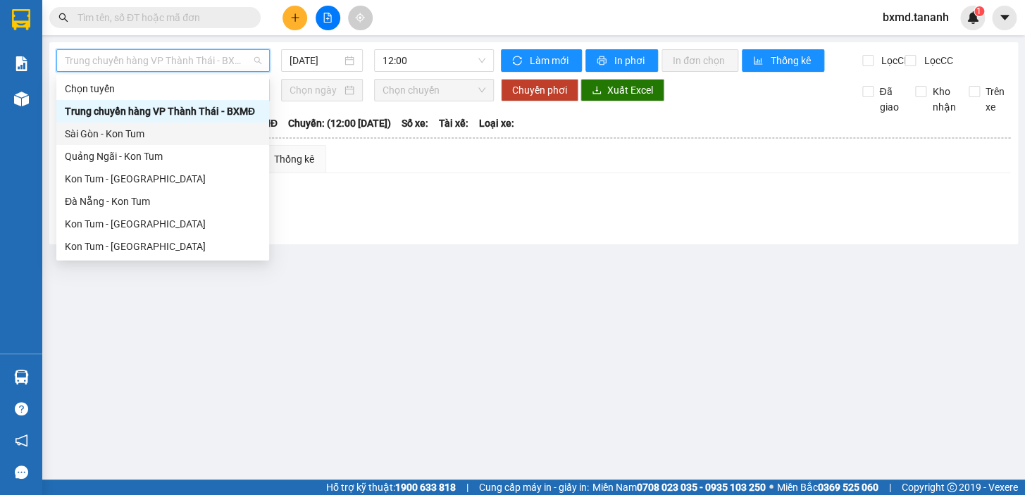
click at [168, 141] on div "Sài Gòn - Kon Tum" at bounding box center [163, 134] width 196 height 16
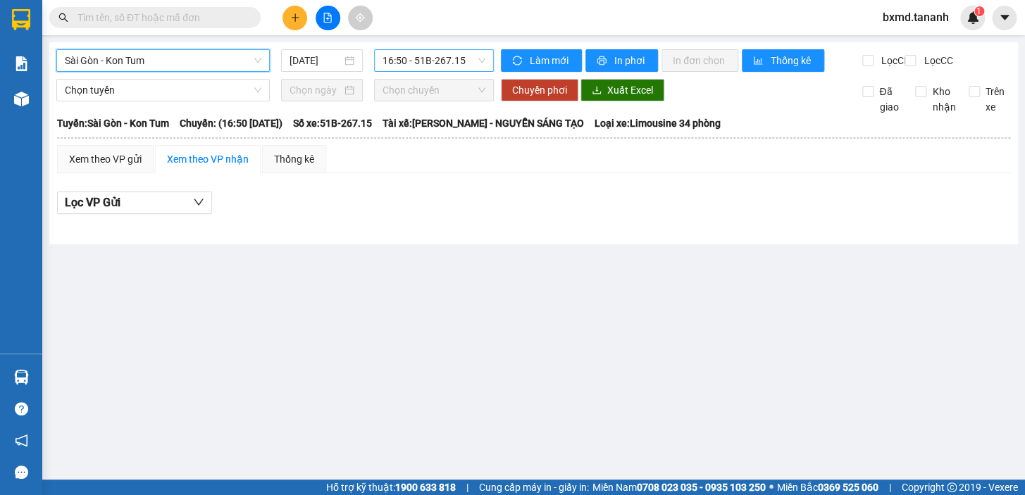
click at [406, 61] on span "16:50 - 51B-267.15" at bounding box center [434, 60] width 103 height 21
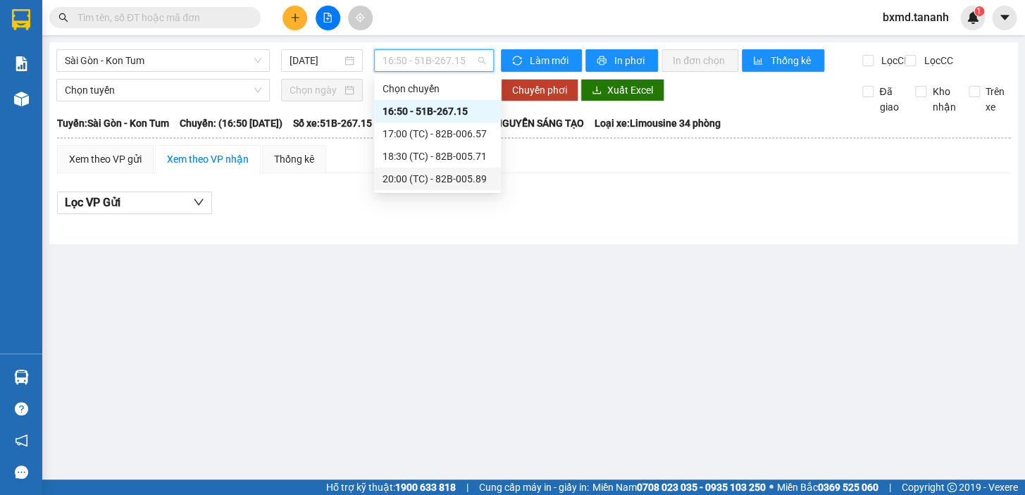
click at [419, 173] on div "20:00 (TC) - 82B-005.89" at bounding box center [438, 179] width 110 height 16
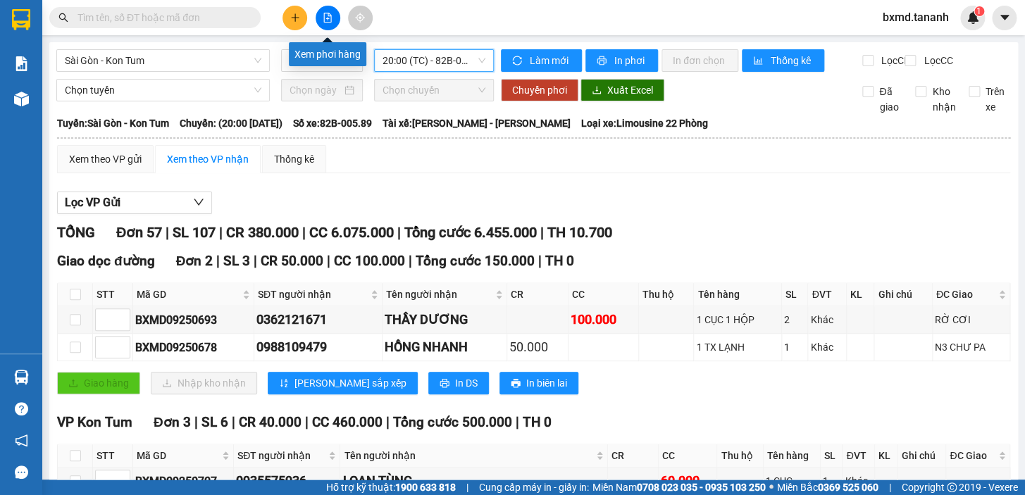
click at [323, 20] on icon "file-add" at bounding box center [328, 18] width 10 height 10
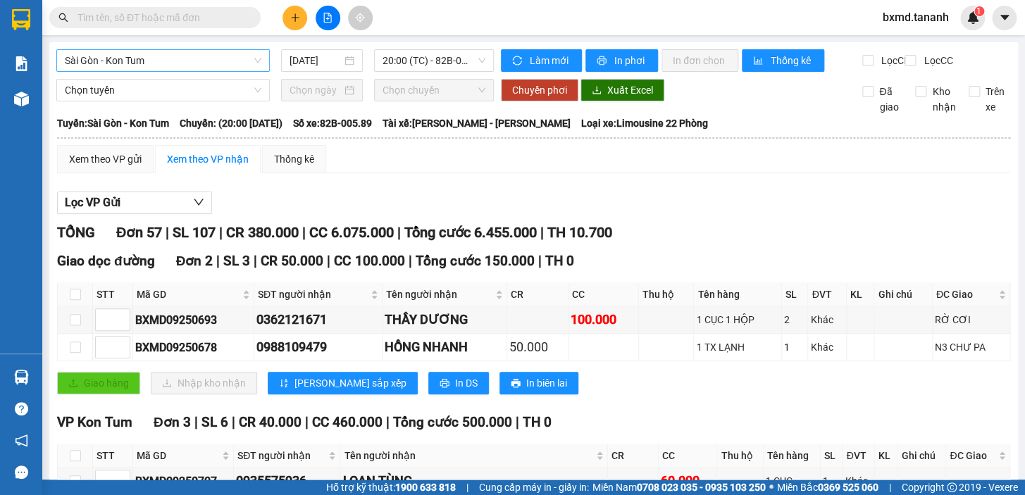
click at [219, 61] on span "Sài Gòn - Kon Tum" at bounding box center [163, 60] width 197 height 21
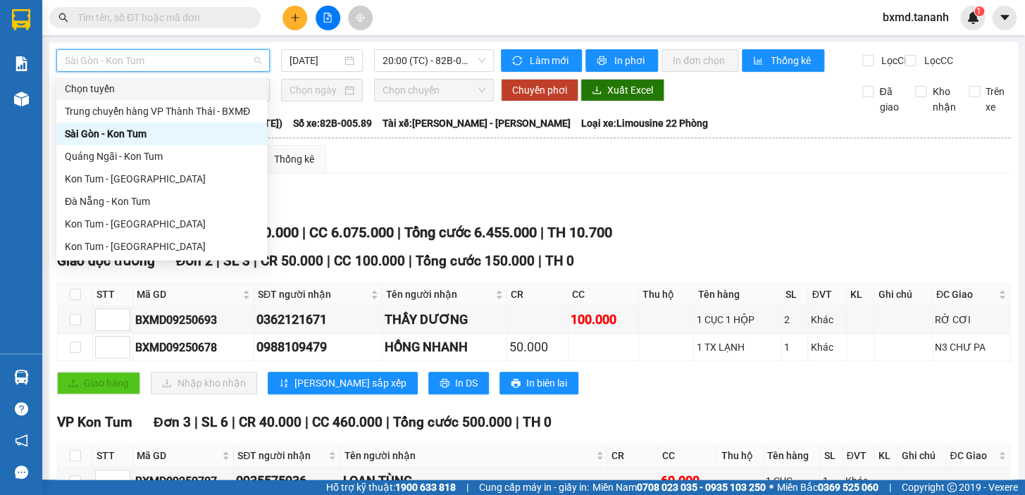
click at [223, 66] on span "Sài Gòn - Kon Tum" at bounding box center [163, 60] width 197 height 21
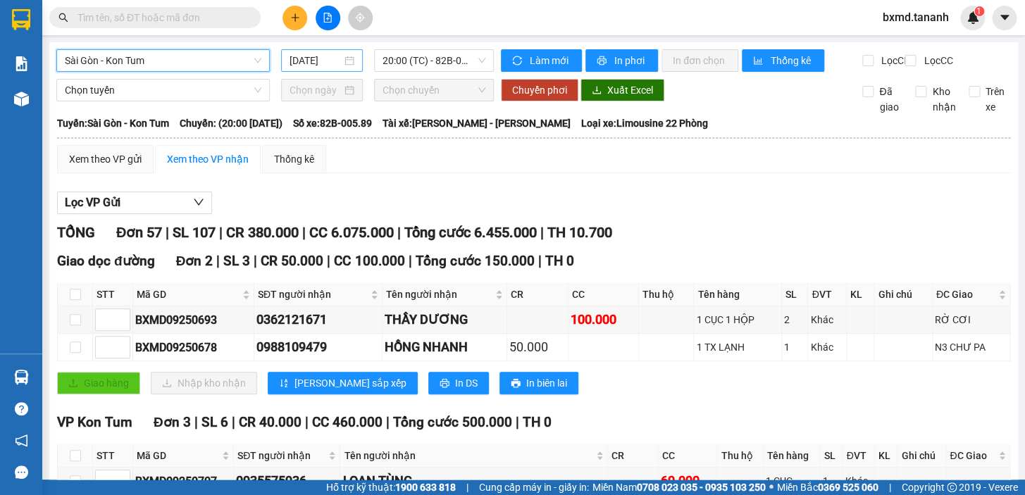
click at [314, 66] on input "[DATE]" at bounding box center [316, 61] width 53 height 16
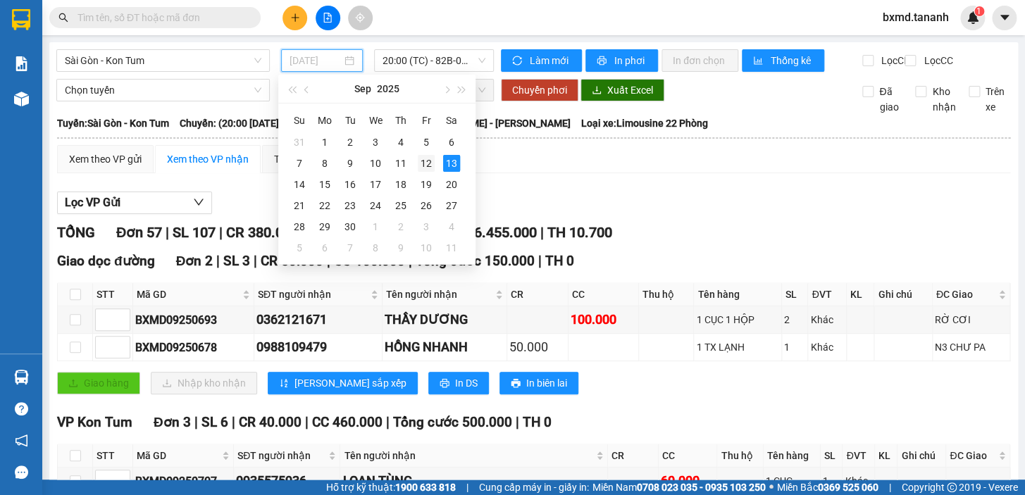
click at [423, 159] on div "12" at bounding box center [426, 163] width 17 height 17
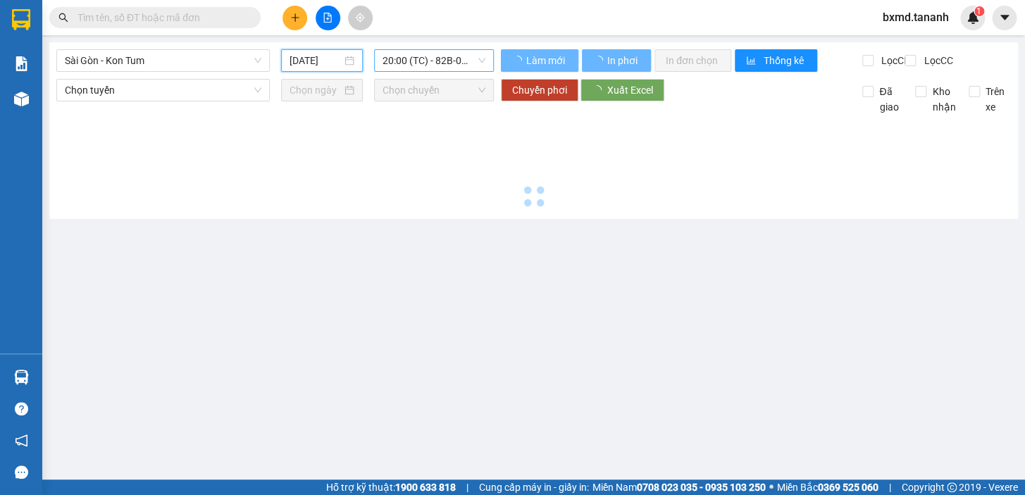
click at [470, 60] on span "20:00 (TC) - 82B-005.89" at bounding box center [434, 60] width 103 height 21
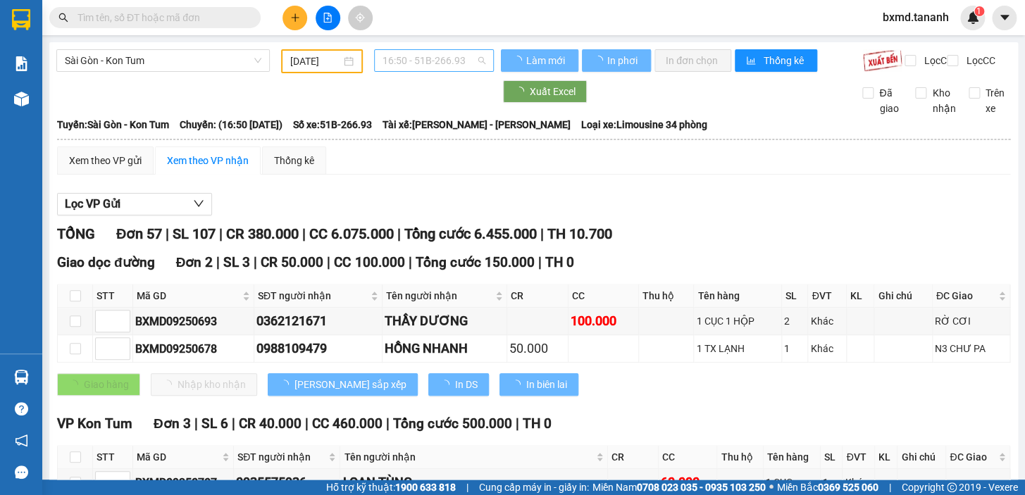
type input "[DATE]"
click at [473, 61] on span "16:50 - 51B-266.93" at bounding box center [434, 60] width 103 height 21
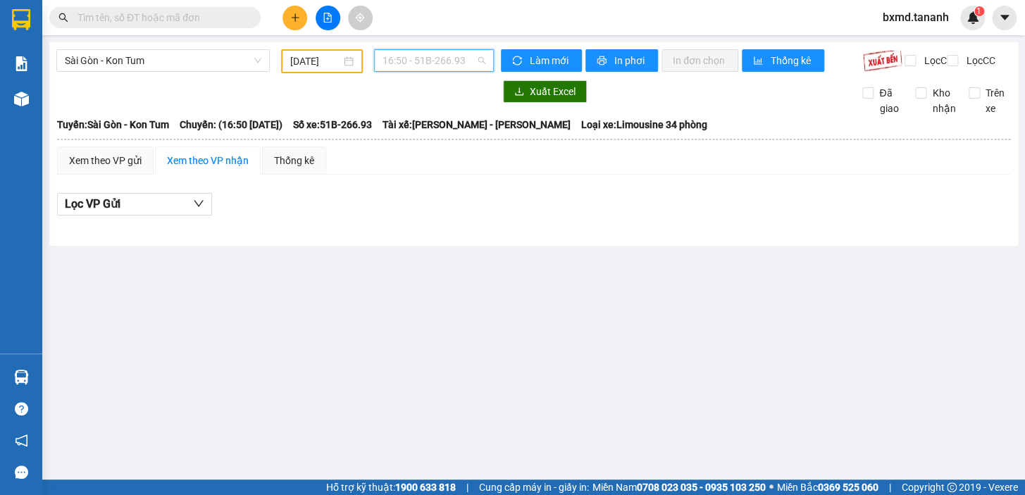
click at [470, 70] on span "16:50 - 51B-266.93" at bounding box center [434, 60] width 103 height 21
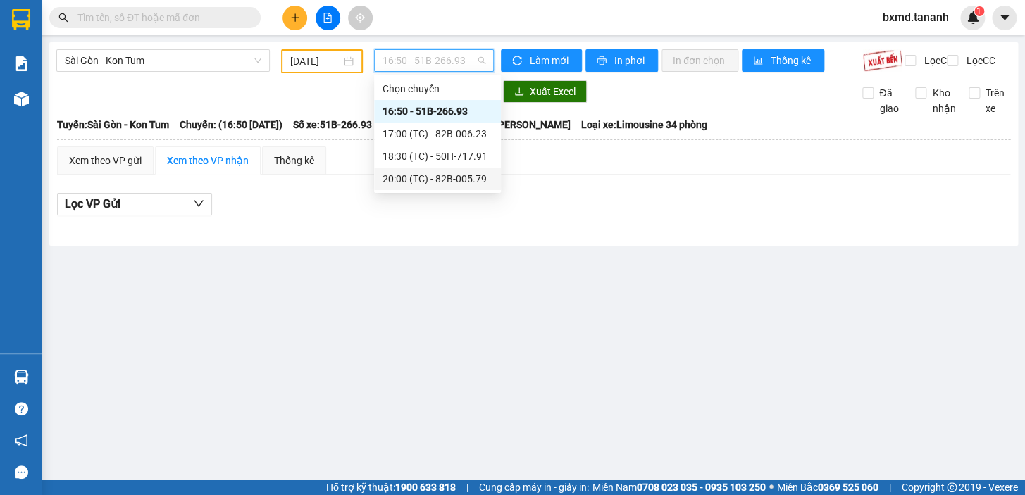
click at [462, 183] on div "20:00 (TC) - 82B-005.79" at bounding box center [438, 179] width 110 height 16
